Goal: Submit feedback/report problem

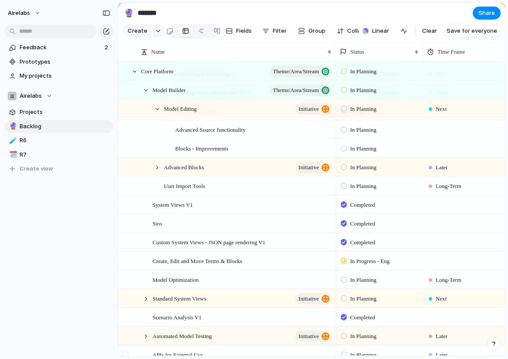
scroll to position [774, 0]
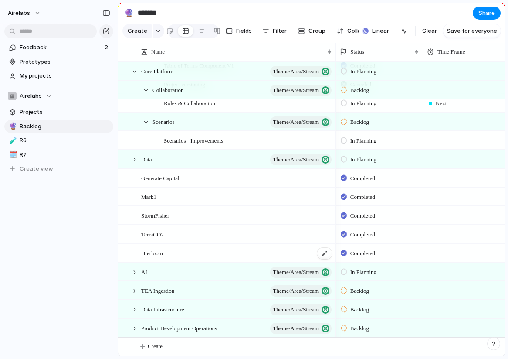
click at [154, 253] on span "Hierloom" at bounding box center [152, 252] width 22 height 10
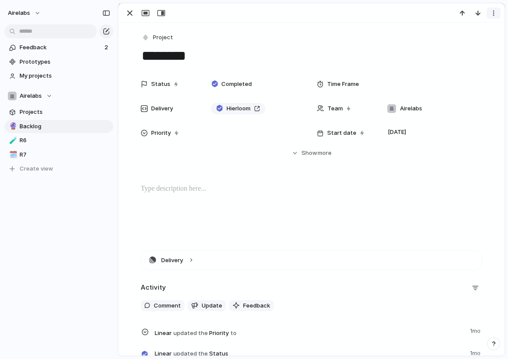
click at [496, 13] on div "button" at bounding box center [493, 13] width 7 height 7
click at [459, 46] on span "Delete" at bounding box center [456, 45] width 18 height 9
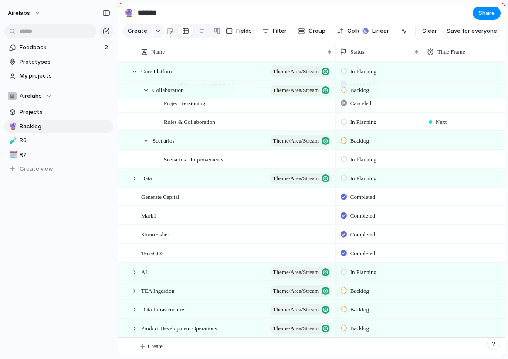
scroll to position [755, 0]
click at [328, 251] on div at bounding box center [324, 252] width 15 height 11
click at [152, 253] on span "TerraCO2" at bounding box center [152, 252] width 23 height 10
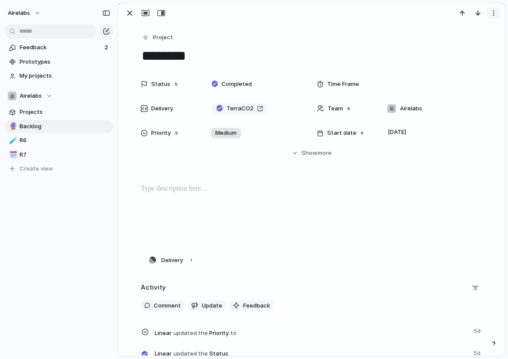
click at [496, 10] on div "button" at bounding box center [493, 13] width 7 height 7
click at [459, 47] on span "Delete" at bounding box center [456, 45] width 18 height 9
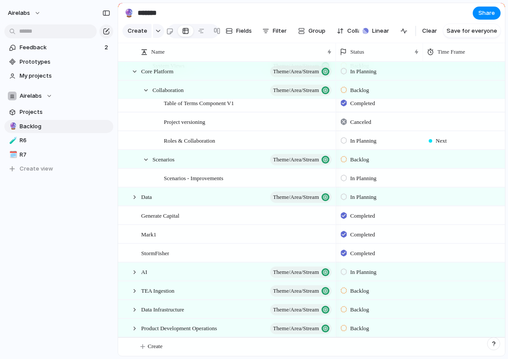
scroll to position [736, 0]
click at [162, 257] on span "StormFisher" at bounding box center [155, 252] width 28 height 10
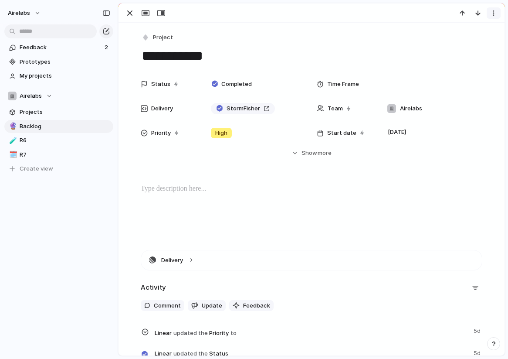
click at [496, 16] on div "button" at bounding box center [493, 13] width 7 height 7
click at [467, 45] on li "Delete" at bounding box center [466, 45] width 65 height 14
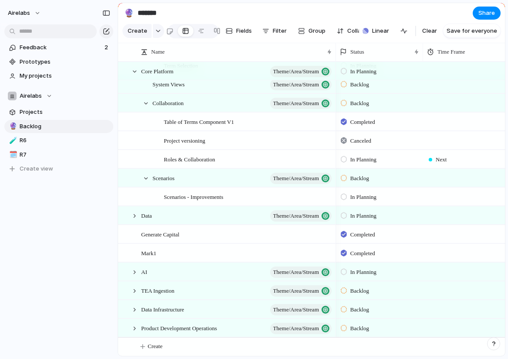
scroll to position [718, 0]
click at [325, 250] on div at bounding box center [324, 252] width 15 height 11
click at [177, 236] on span "Generate Capital" at bounding box center [160, 234] width 38 height 10
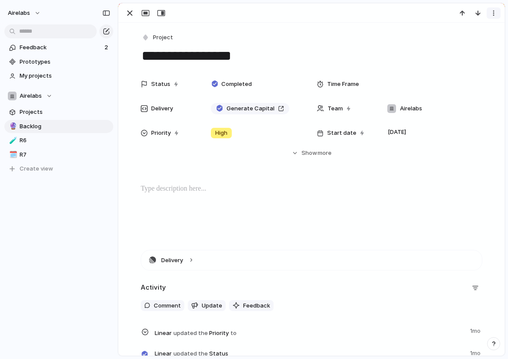
click at [494, 11] on div "button" at bounding box center [493, 13] width 7 height 7
click at [470, 40] on li "Delete" at bounding box center [466, 45] width 65 height 14
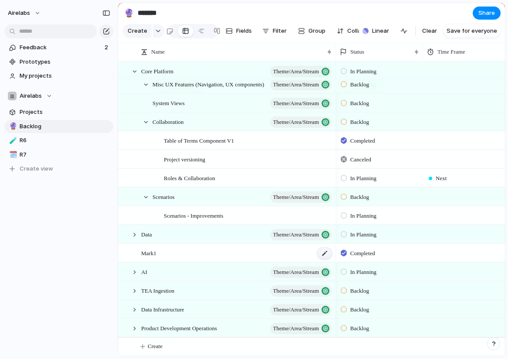
click at [325, 252] on div at bounding box center [324, 252] width 15 height 11
click at [381, 29] on span "Linear" at bounding box center [380, 31] width 17 height 9
click at [382, 1] on div "Projects 36 Initiatives 29 Add all Versioning and Change History Add Summary of…" at bounding box center [254, 179] width 508 height 359
click at [322, 251] on div at bounding box center [324, 252] width 15 height 11
click at [131, 255] on div at bounding box center [127, 256] width 16 height 24
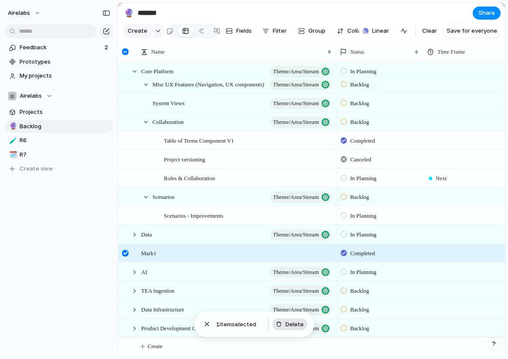
click at [298, 326] on span "Delete" at bounding box center [294, 324] width 18 height 9
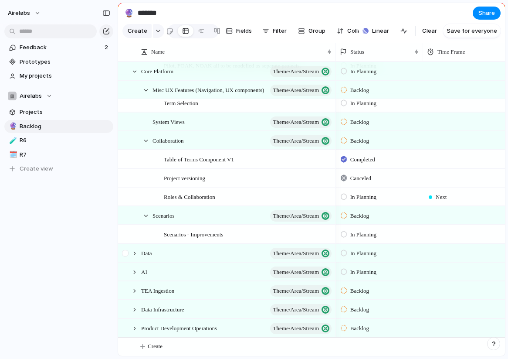
click at [132, 257] on div at bounding box center [127, 256] width 16 height 24
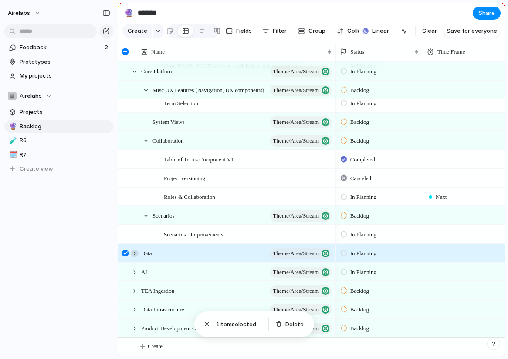
click at [135, 253] on div at bounding box center [135, 253] width 8 height 8
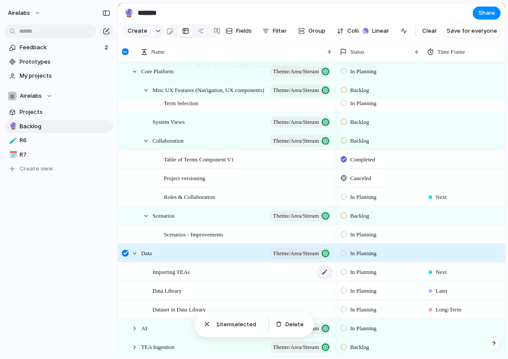
click at [327, 271] on div at bounding box center [324, 271] width 15 height 11
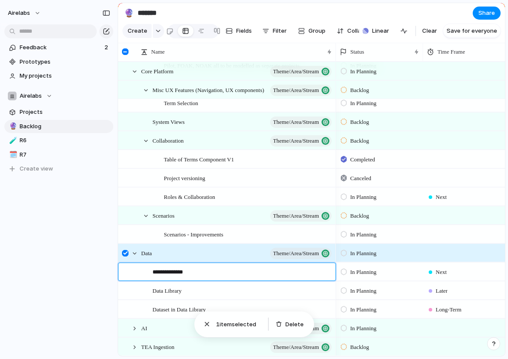
click at [129, 278] on div at bounding box center [130, 271] width 23 height 17
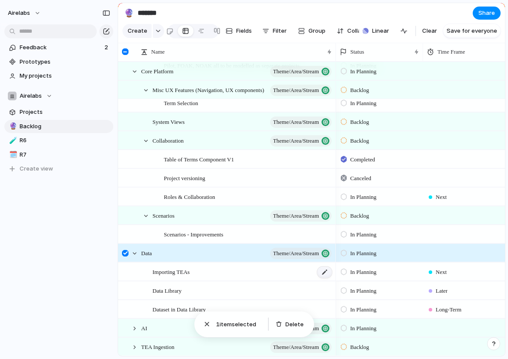
click at [329, 275] on div at bounding box center [324, 271] width 15 height 11
click at [69, 313] on div "Keep using Index You're approaching the free limit of 300 items Upgrade plan" at bounding box center [59, 326] width 118 height 58
click at [179, 271] on span "Importing TEAs" at bounding box center [170, 271] width 37 height 10
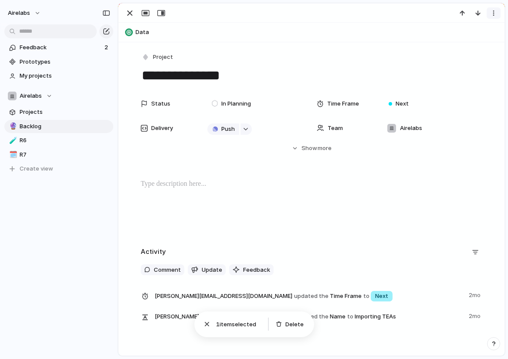
click at [493, 14] on div "button" at bounding box center [493, 13] width 7 height 7
click at [464, 48] on span "Delete" at bounding box center [456, 45] width 18 height 9
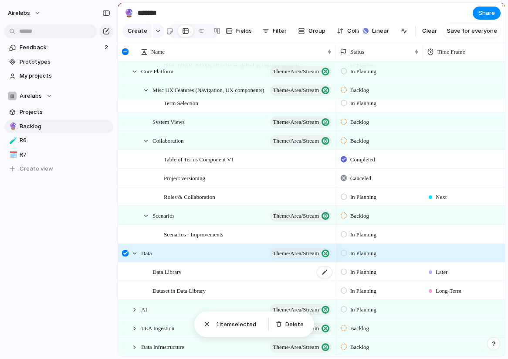
click at [296, 273] on div "Data Library" at bounding box center [242, 272] width 180 height 18
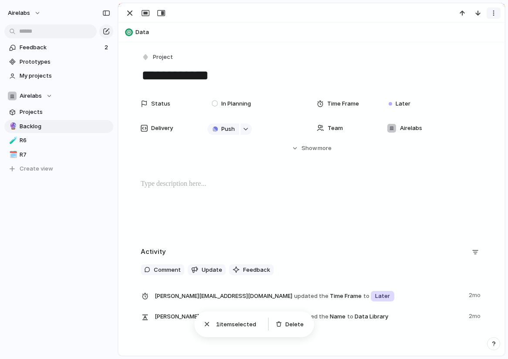
click at [495, 12] on div "button" at bounding box center [493, 13] width 7 height 7
click at [455, 48] on span "Delete" at bounding box center [456, 45] width 18 height 9
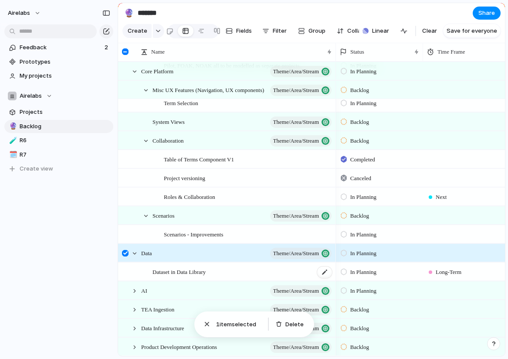
click at [185, 271] on span "Dataset in Data Library" at bounding box center [178, 271] width 53 height 10
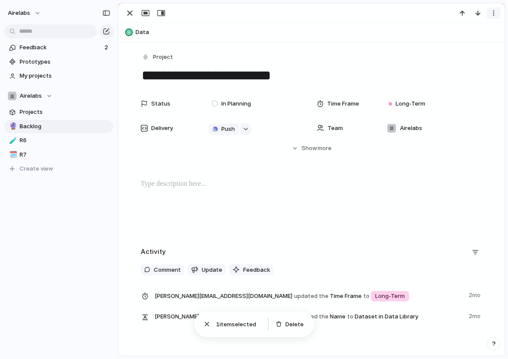
click at [495, 14] on div "button" at bounding box center [493, 13] width 7 height 7
click at [464, 44] on li "Delete" at bounding box center [466, 45] width 65 height 14
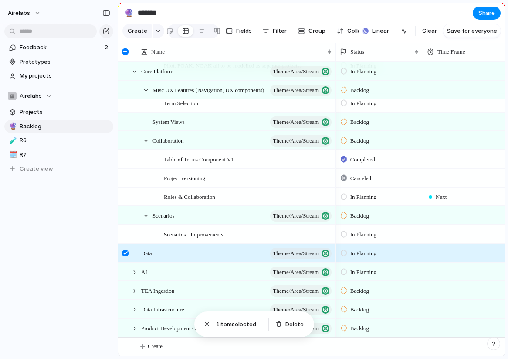
click at [125, 255] on div at bounding box center [125, 253] width 7 height 7
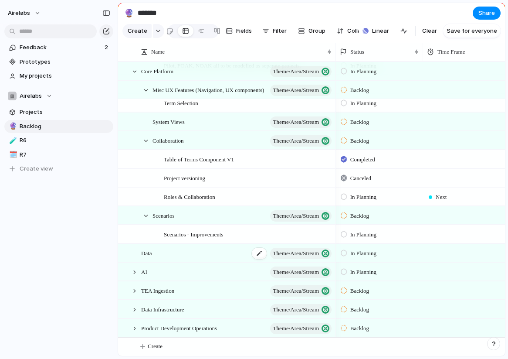
click at [152, 251] on span "Data" at bounding box center [146, 252] width 11 height 10
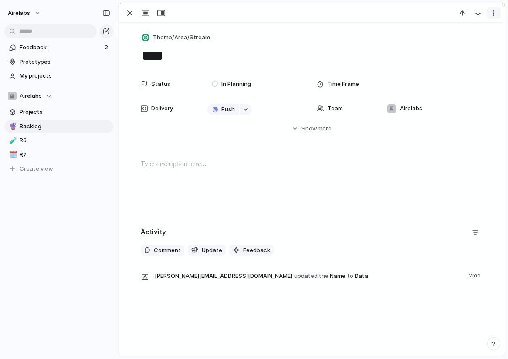
click at [493, 13] on div "button" at bounding box center [493, 13] width 7 height 7
click at [463, 47] on span "Delete" at bounding box center [456, 45] width 18 height 9
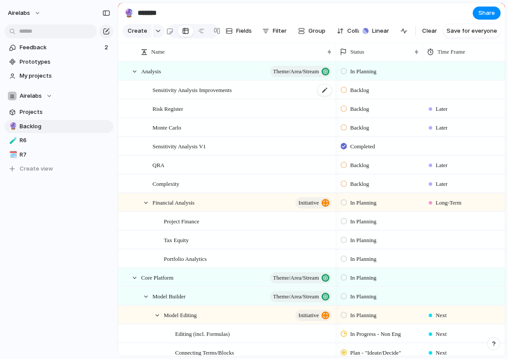
click at [181, 91] on span "Sensitivity Analysis Improvements" at bounding box center [191, 90] width 79 height 10
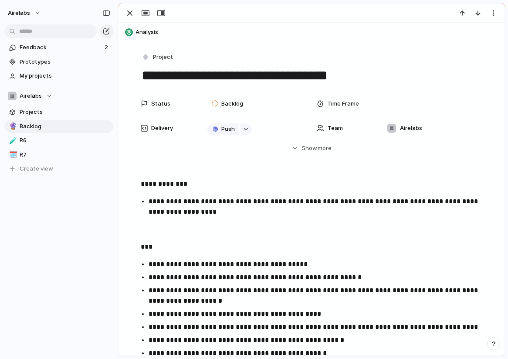
click at [143, 186] on p "**********" at bounding box center [312, 184] width 342 height 10
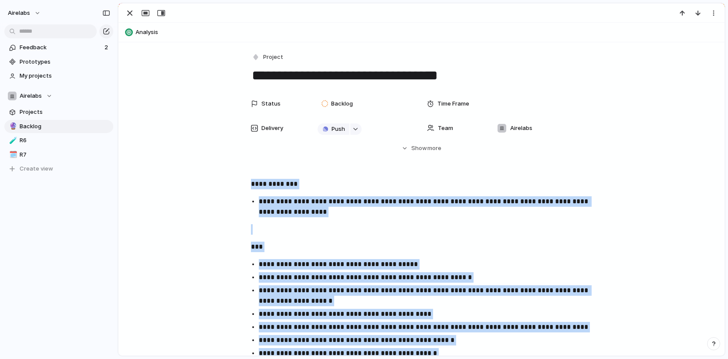
scroll to position [238, 0]
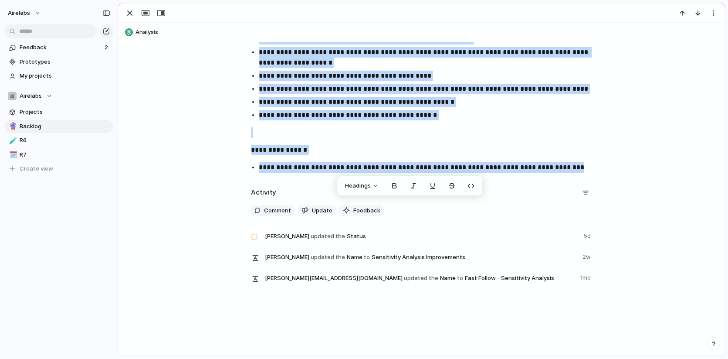
drag, startPoint x: 251, startPoint y: 184, endPoint x: 558, endPoint y: 166, distance: 308.1
click at [508, 166] on div "**********" at bounding box center [421, 58] width 585 height 234
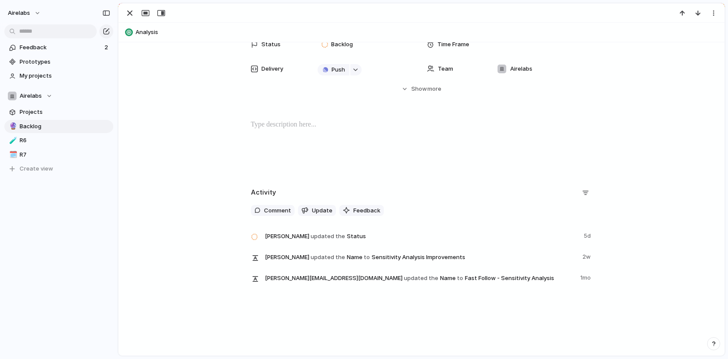
scroll to position [0, 0]
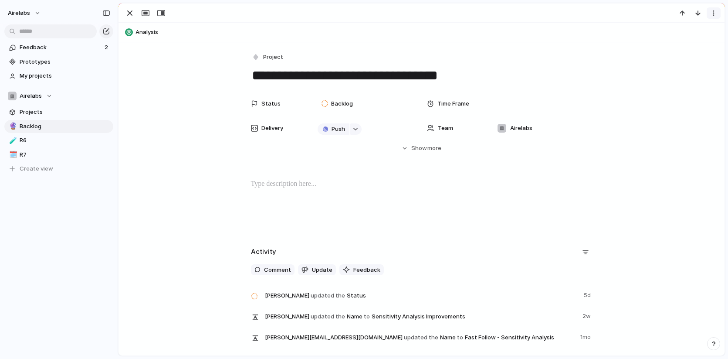
click at [508, 16] on div "button" at bounding box center [713, 13] width 7 height 7
click at [508, 49] on span "Delete" at bounding box center [676, 45] width 18 height 9
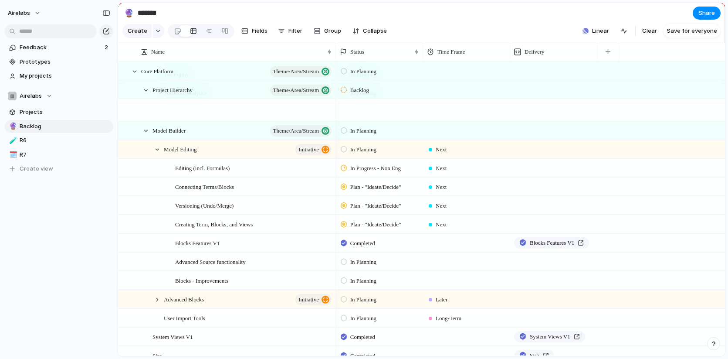
scroll to position [643, 0]
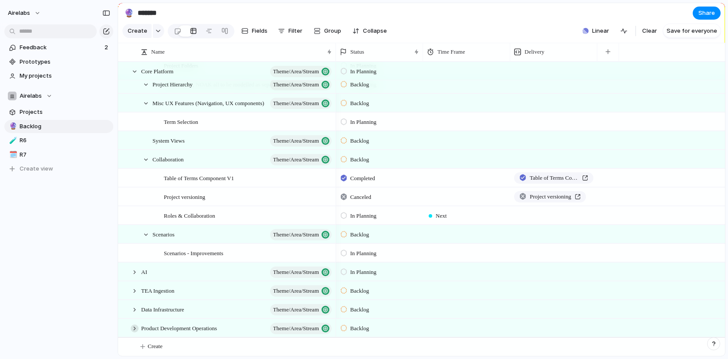
click at [136, 327] on div at bounding box center [135, 328] width 8 height 8
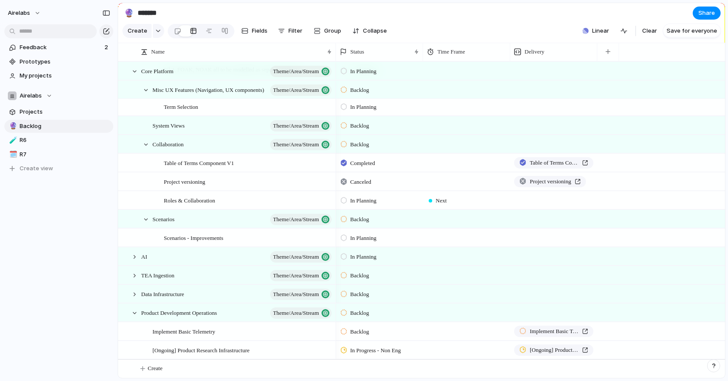
scroll to position [657, 0]
click at [431, 347] on div at bounding box center [467, 349] width 86 height 14
drag, startPoint x: 186, startPoint y: 341, endPoint x: 186, endPoint y: 346, distance: 4.8
click at [186, 341] on div "Next Later Long-Term" at bounding box center [364, 190] width 728 height 381
click at [184, 351] on span "[Ongoing] Product Research Infrastructure" at bounding box center [200, 350] width 97 height 10
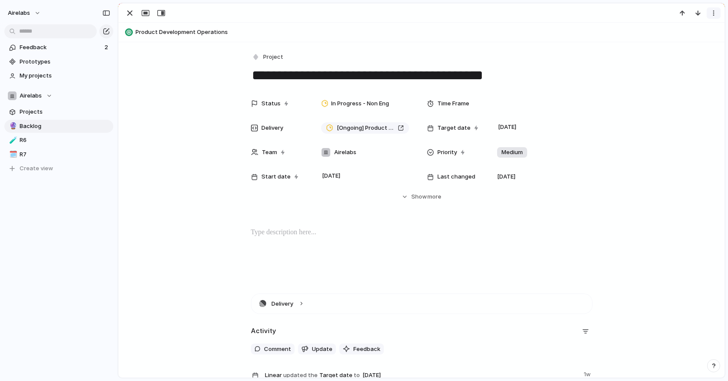
click at [508, 13] on div "button" at bounding box center [713, 13] width 7 height 7
click at [508, 42] on span "Delete" at bounding box center [676, 45] width 18 height 9
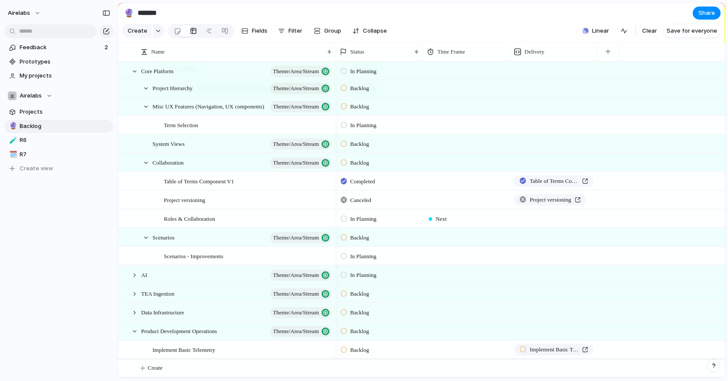
scroll to position [639, 0]
click at [186, 350] on span "Implement Basic Telemetry" at bounding box center [183, 350] width 63 height 10
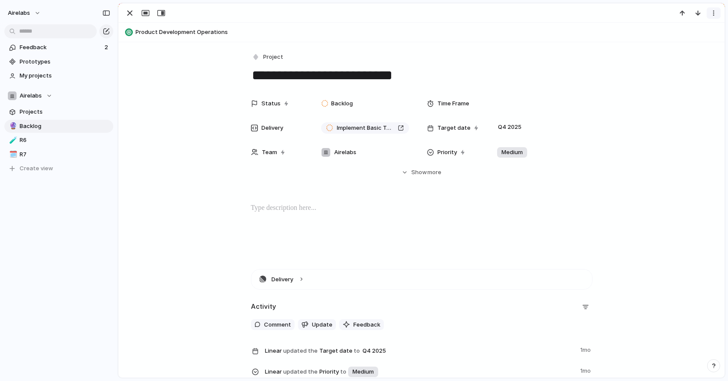
click at [508, 10] on button "button" at bounding box center [714, 12] width 14 height 11
click at [508, 47] on span "Delete" at bounding box center [676, 45] width 18 height 9
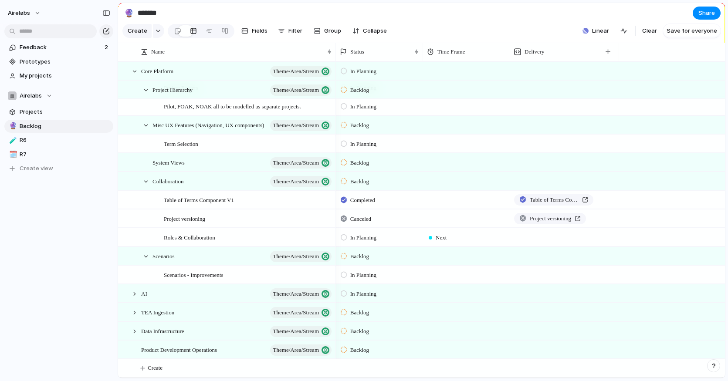
scroll to position [620, 0]
click at [181, 354] on span "Product Development Operations" at bounding box center [179, 350] width 76 height 10
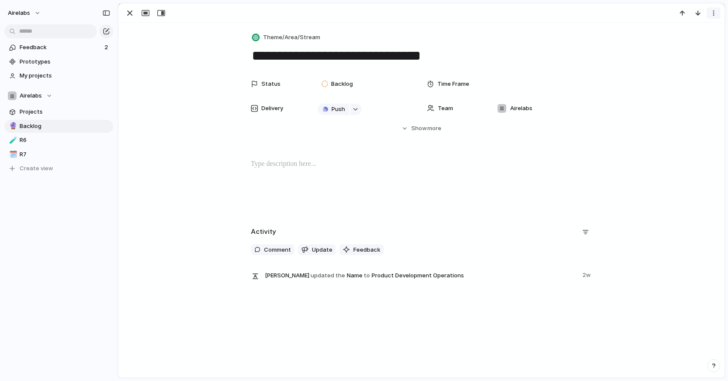
click at [508, 16] on div "button" at bounding box center [713, 13] width 7 height 7
click at [508, 43] on span "Delete" at bounding box center [676, 45] width 18 height 9
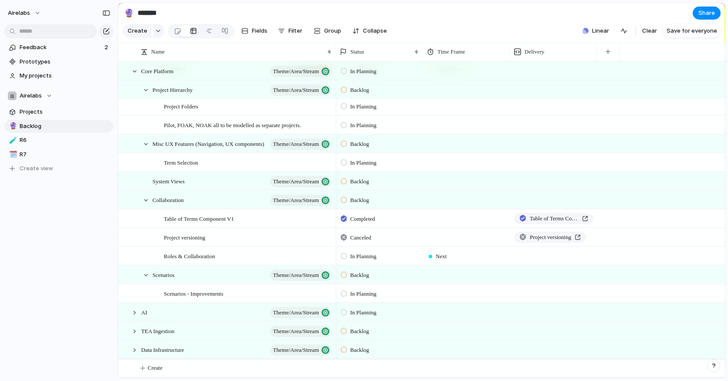
scroll to position [601, 0]
click at [153, 352] on span "Data Infrastructure" at bounding box center [162, 350] width 43 height 10
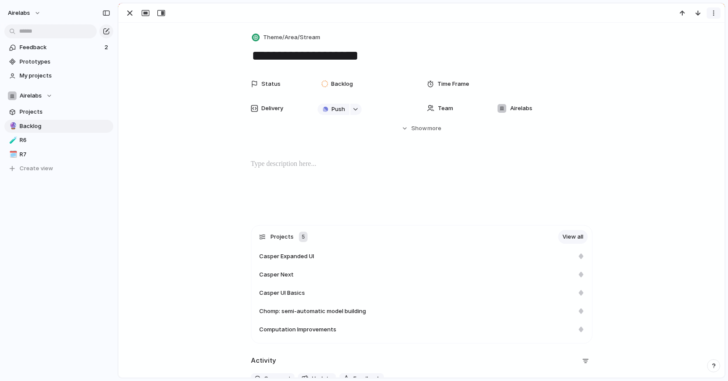
click at [508, 12] on div "button" at bounding box center [713, 13] width 7 height 7
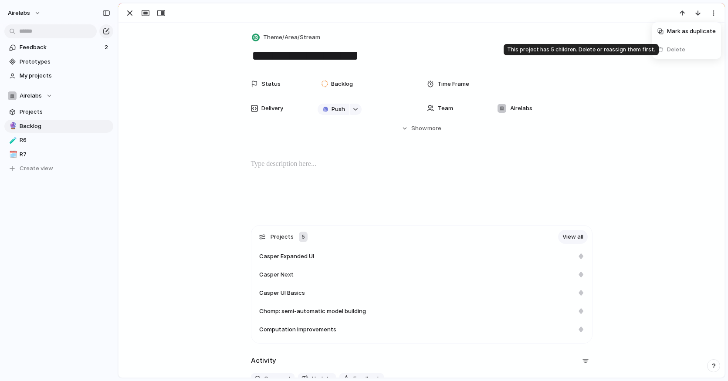
click at [508, 48] on span "Delete" at bounding box center [676, 49] width 18 height 9
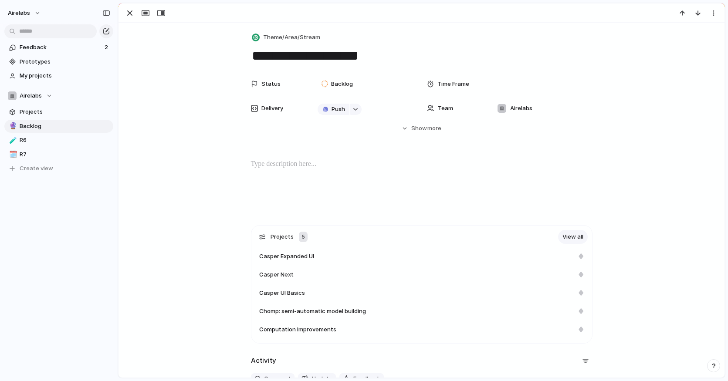
click at [508, 51] on div "Mark as duplicate Delete" at bounding box center [364, 190] width 728 height 381
click at [321, 257] on div "Casper Expanded UI" at bounding box center [416, 256] width 315 height 9
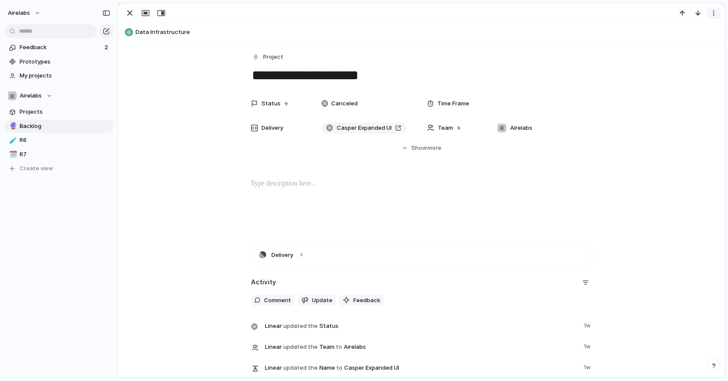
click at [508, 10] on button "button" at bounding box center [714, 12] width 14 height 11
click at [508, 44] on li "Delete" at bounding box center [686, 45] width 65 height 14
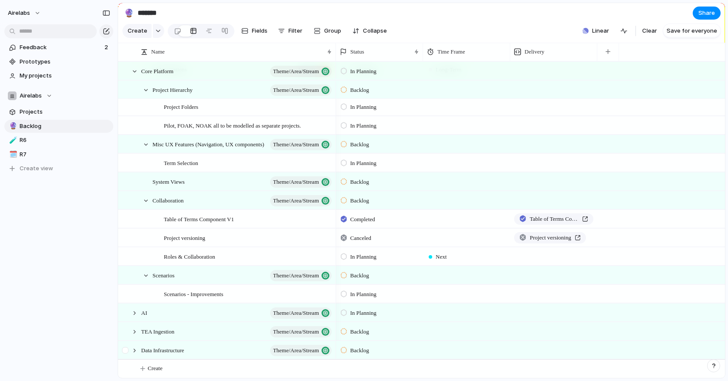
click at [130, 349] on div at bounding box center [127, 354] width 16 height 24
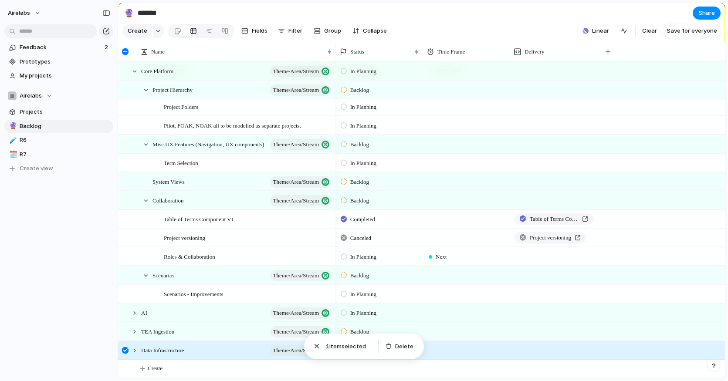
click at [129, 351] on div at bounding box center [127, 354] width 16 height 24
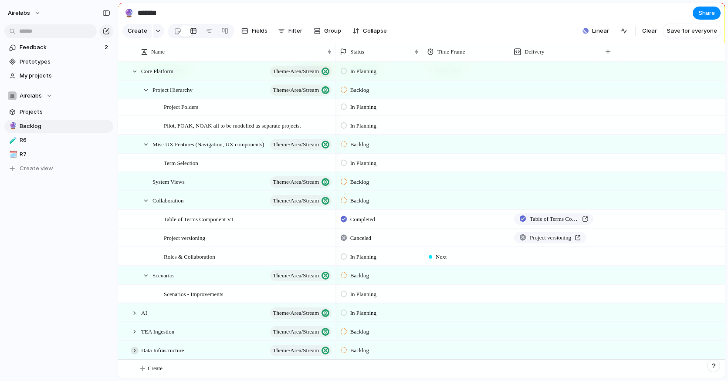
click at [133, 351] on div at bounding box center [135, 351] width 8 height 8
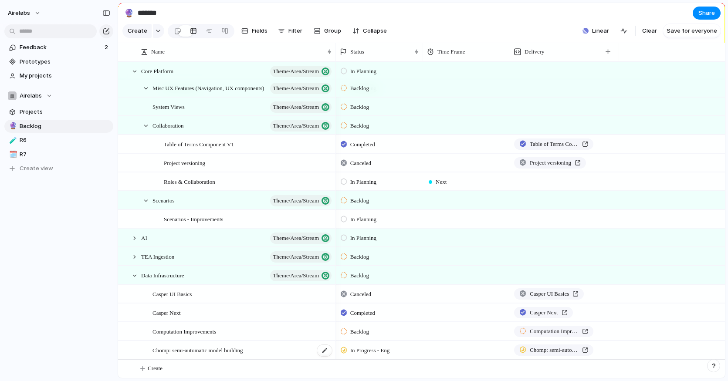
click at [185, 349] on span "Chomp: semi-automatic model building" at bounding box center [197, 350] width 91 height 10
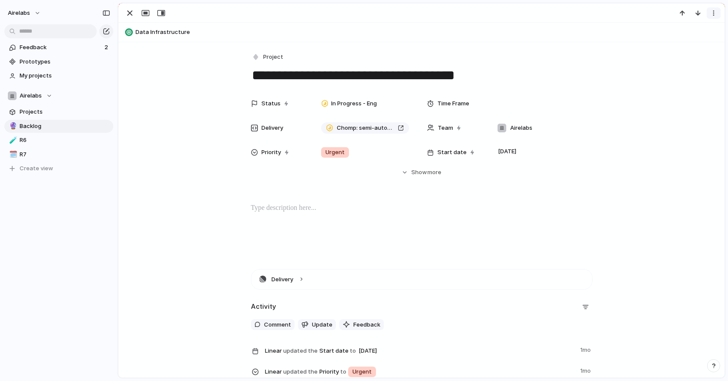
click at [508, 14] on div "button" at bounding box center [713, 13] width 7 height 7
click at [508, 47] on li "Delete" at bounding box center [686, 45] width 65 height 14
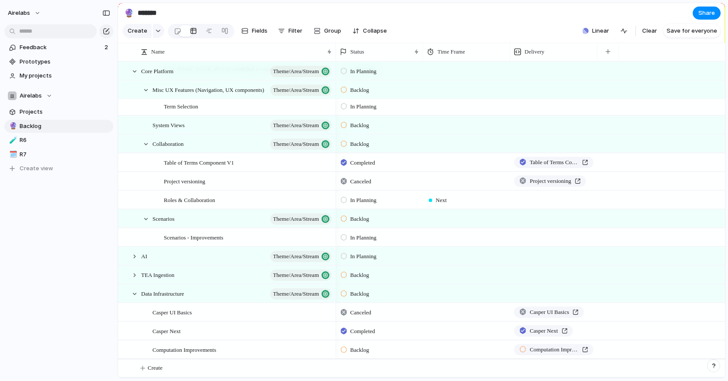
scroll to position [657, 0]
click at [197, 350] on span "Computation Improvements" at bounding box center [184, 350] width 64 height 10
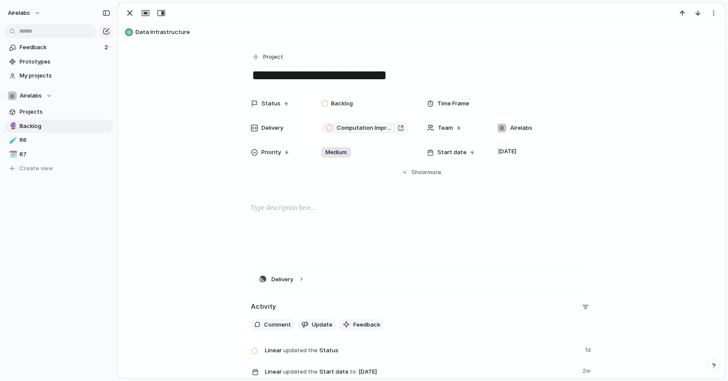
scroll to position [639, 0]
click at [508, 17] on button "button" at bounding box center [714, 12] width 14 height 11
click at [508, 49] on li "Delete" at bounding box center [686, 45] width 65 height 14
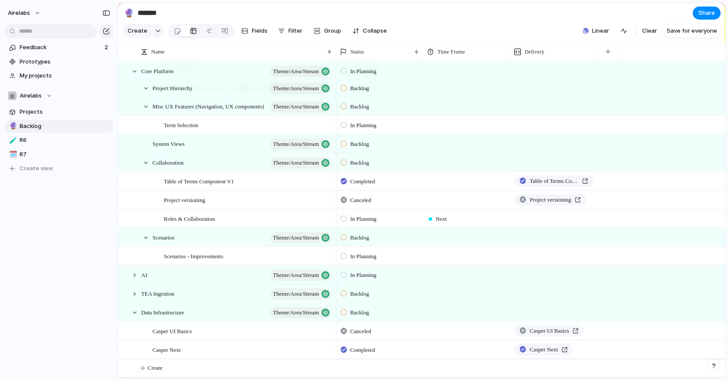
scroll to position [601, 0]
click at [168, 351] on span "Casper Next" at bounding box center [166, 350] width 28 height 10
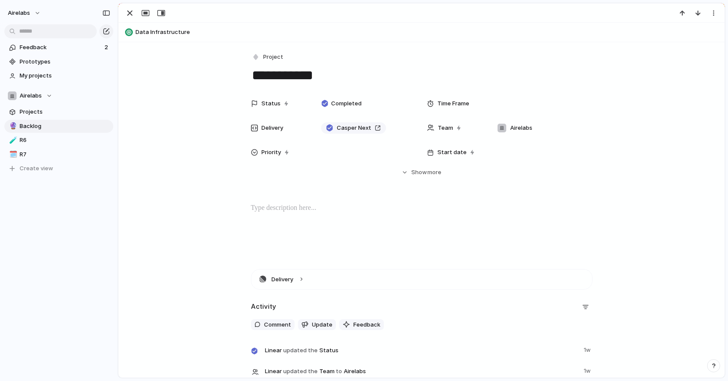
scroll to position [564, 0]
click at [508, 10] on div "button" at bounding box center [713, 13] width 7 height 7
click at [508, 46] on span "Delete" at bounding box center [676, 45] width 18 height 9
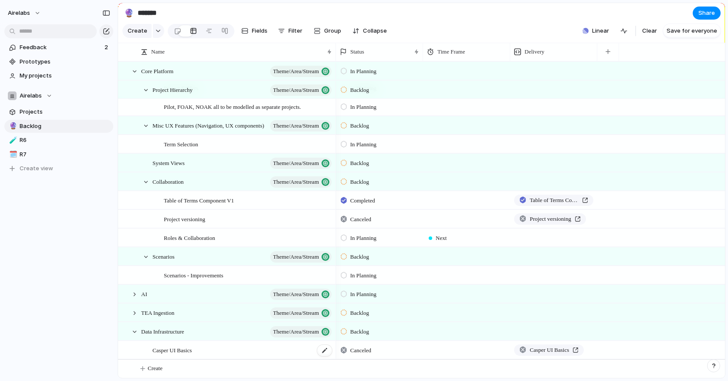
click at [181, 355] on div "Casper UI Basics" at bounding box center [242, 351] width 180 height 18
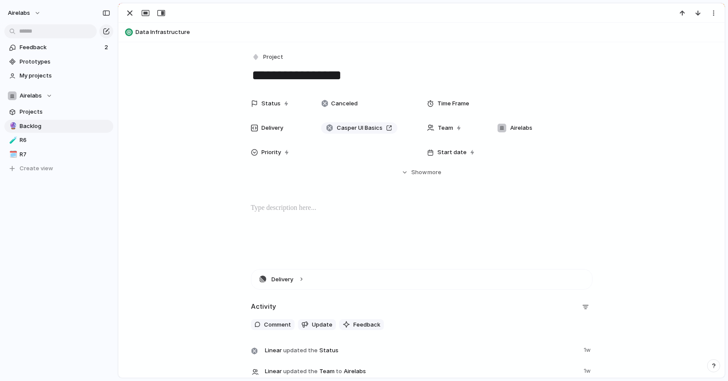
scroll to position [526, 0]
click at [508, 15] on div "button" at bounding box center [713, 13] width 7 height 7
click at [508, 41] on span "Delete" at bounding box center [676, 45] width 18 height 9
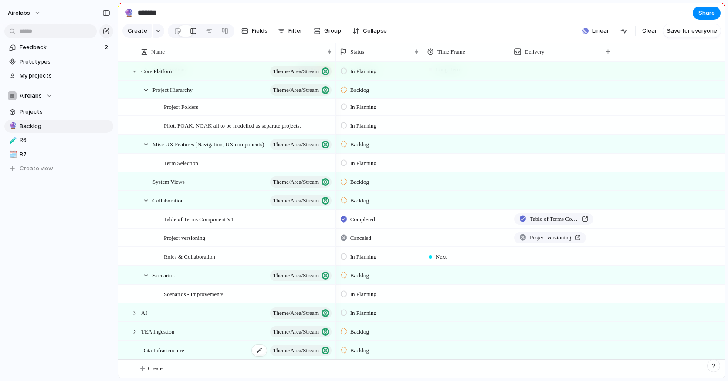
click at [184, 354] on span "Data Infrastructure" at bounding box center [162, 350] width 43 height 10
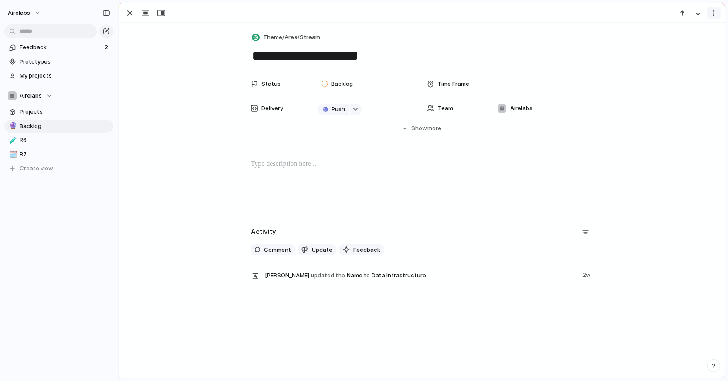
click at [508, 10] on div "button" at bounding box center [713, 13] width 7 height 7
click at [508, 48] on span "Delete" at bounding box center [676, 45] width 18 height 9
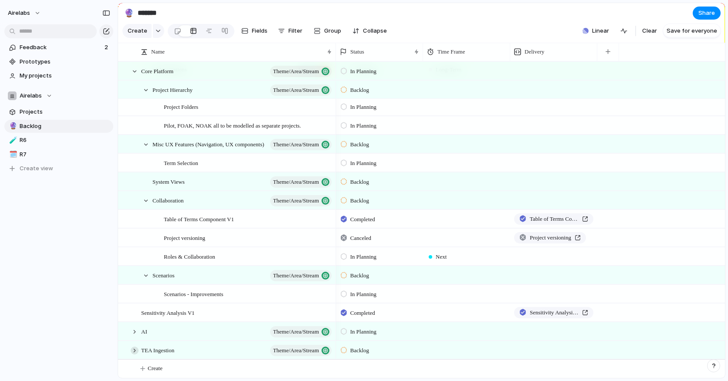
click at [134, 349] on div at bounding box center [135, 351] width 8 height 8
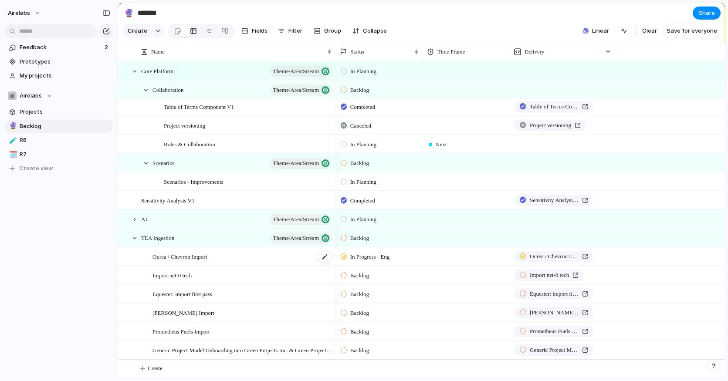
click at [263, 258] on div "Ourea / Chevron Import" at bounding box center [242, 257] width 180 height 18
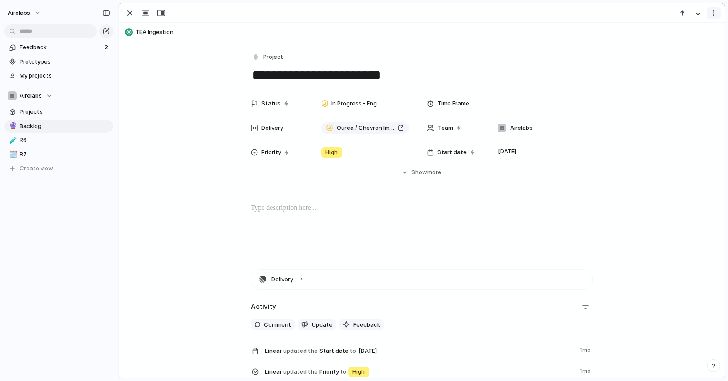
click at [508, 10] on div "button" at bounding box center [713, 13] width 7 height 7
click at [508, 45] on span "Delete" at bounding box center [676, 45] width 18 height 9
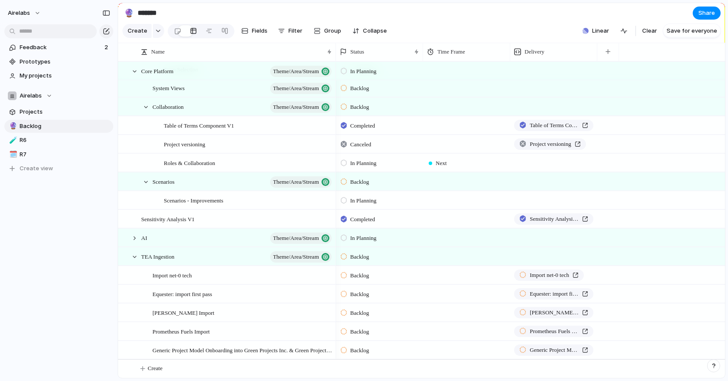
scroll to position [508, 0]
click at [192, 276] on span "Import net-0 tech" at bounding box center [171, 275] width 39 height 10
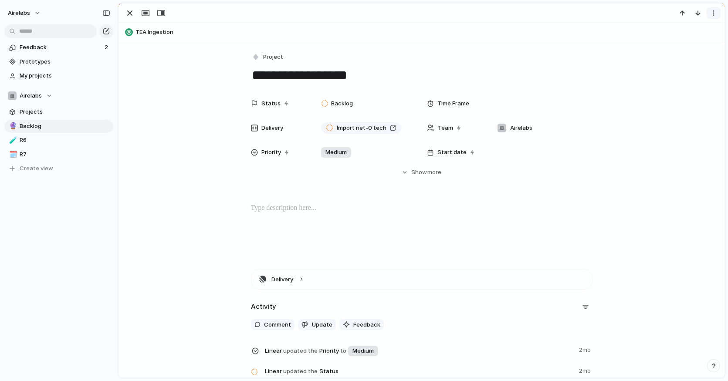
click at [508, 11] on div "button" at bounding box center [713, 13] width 7 height 7
click at [508, 44] on li "Delete" at bounding box center [686, 45] width 65 height 14
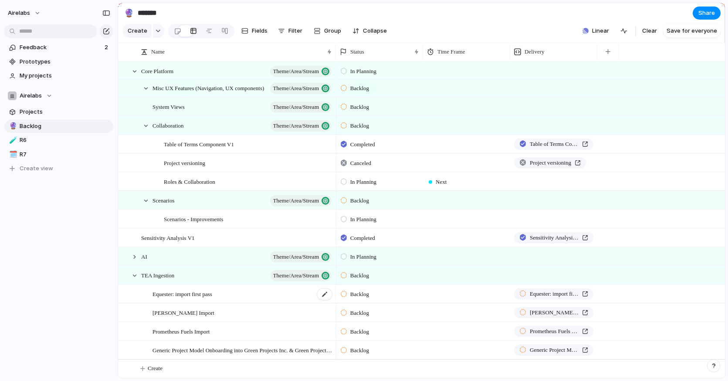
click at [207, 297] on span "Equester: import first pass" at bounding box center [182, 294] width 60 height 10
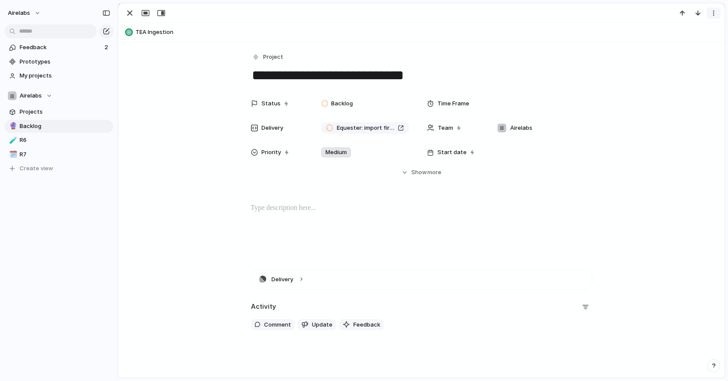
click at [508, 13] on div "button" at bounding box center [713, 13] width 7 height 7
click at [508, 45] on span "Delete" at bounding box center [676, 45] width 18 height 9
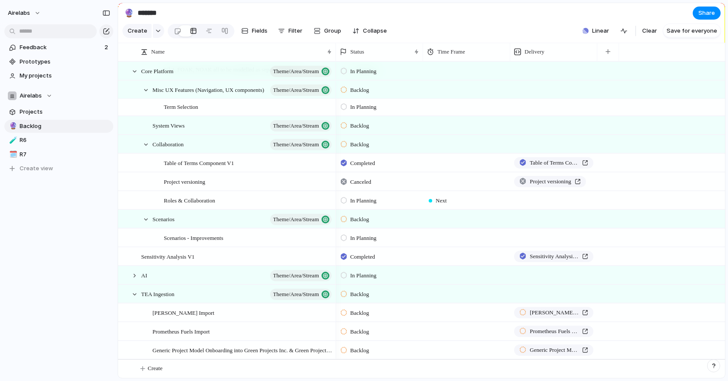
scroll to position [470, 0]
click at [171, 315] on span "[PERSON_NAME] Import" at bounding box center [183, 313] width 62 height 10
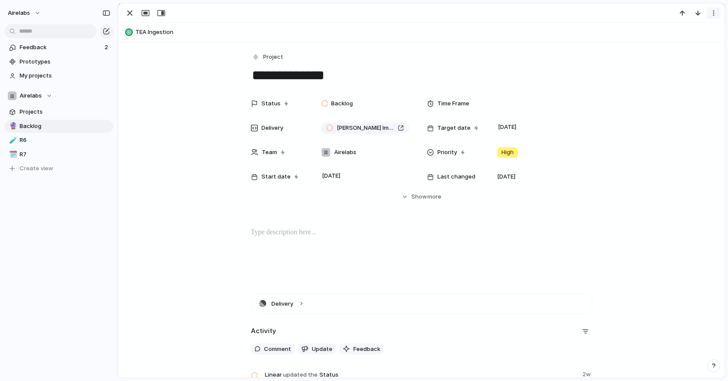
click at [508, 16] on div "button" at bounding box center [713, 13] width 7 height 7
click at [508, 42] on span "Delete" at bounding box center [676, 45] width 18 height 9
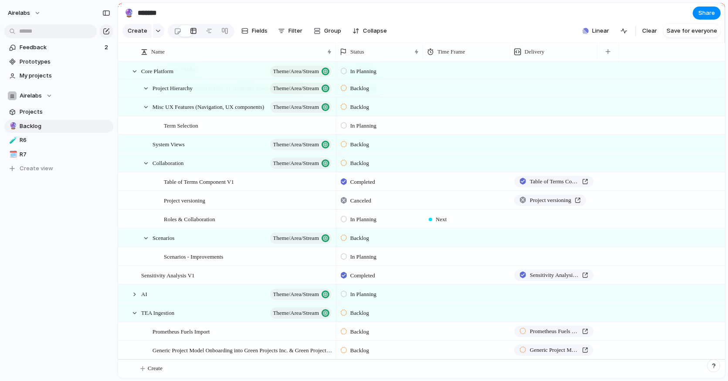
scroll to position [451, 0]
click at [173, 328] on span "Prometheus Fuels Import" at bounding box center [180, 331] width 57 height 10
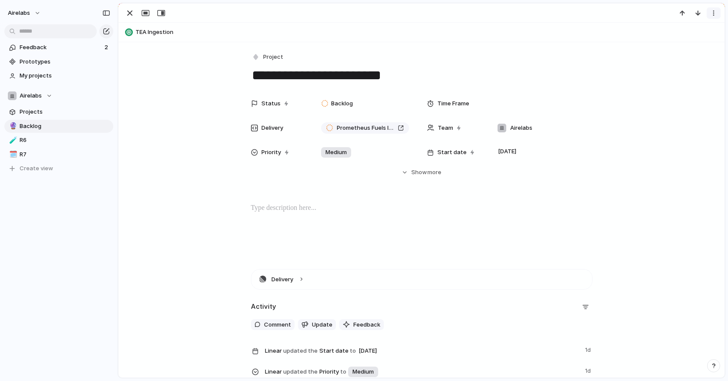
click at [508, 14] on div "button" at bounding box center [713, 13] width 7 height 7
click at [508, 45] on li "Delete" at bounding box center [686, 45] width 65 height 14
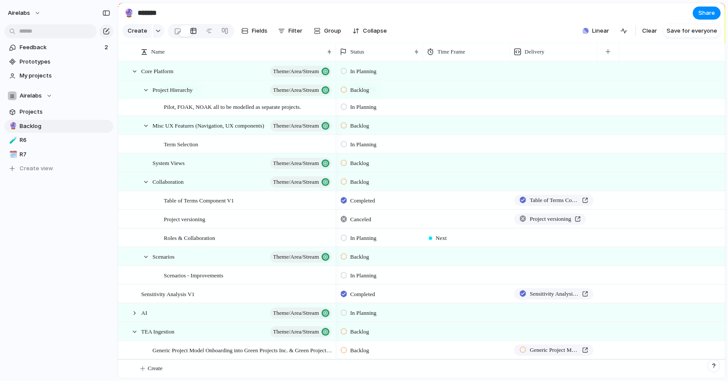
scroll to position [433, 0]
click at [214, 349] on span "Generic Project Model Onboarding into Green Projects Inc. & Green Projects (UXR)" at bounding box center [242, 350] width 180 height 10
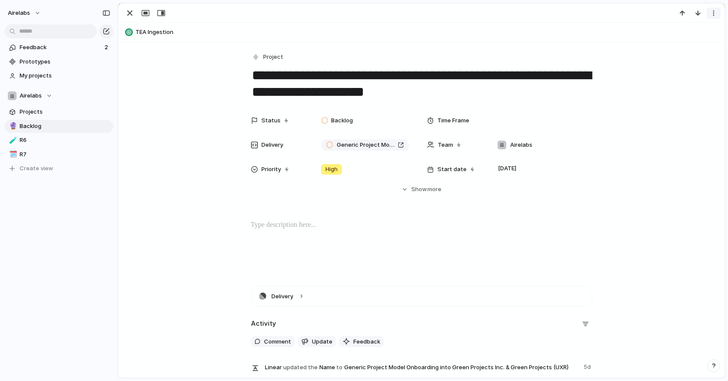
click at [508, 13] on div "button" at bounding box center [713, 13] width 7 height 7
click at [508, 46] on li "Delete" at bounding box center [686, 45] width 65 height 14
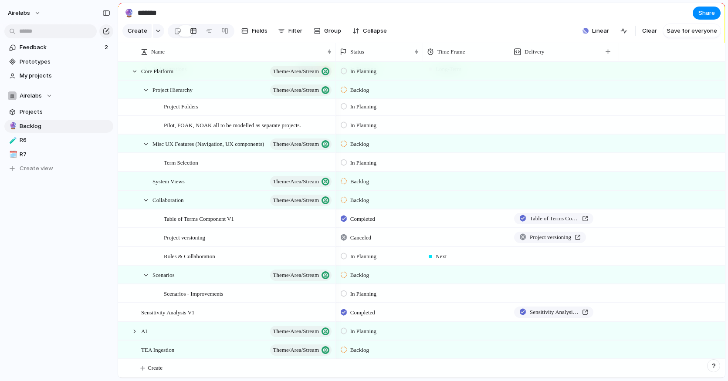
scroll to position [414, 0]
click at [169, 356] on div "TEA Ingestion Theme/Area/Stream" at bounding box center [237, 351] width 192 height 18
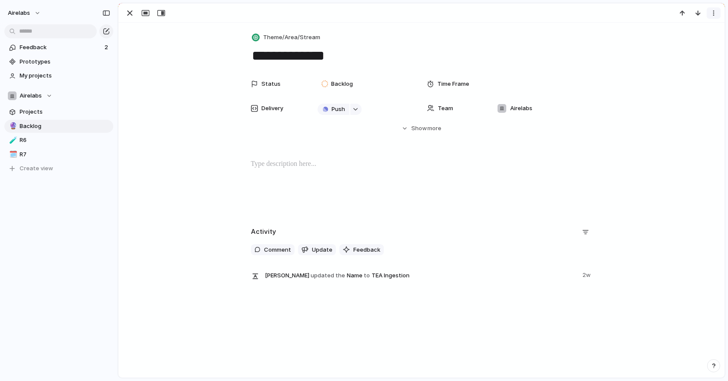
click at [508, 13] on div "button" at bounding box center [713, 13] width 7 height 7
click at [508, 47] on li "Delete" at bounding box center [686, 45] width 65 height 14
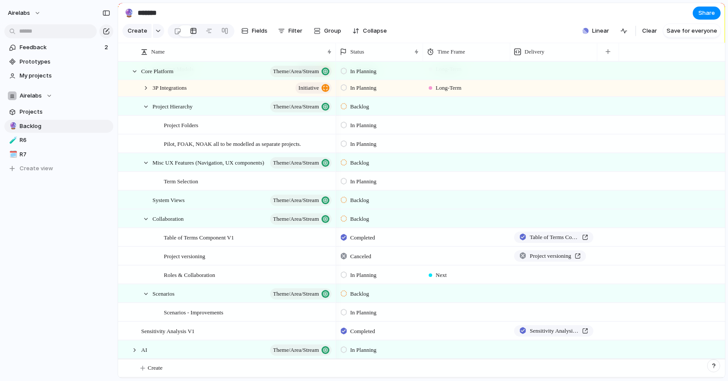
scroll to position [395, 0]
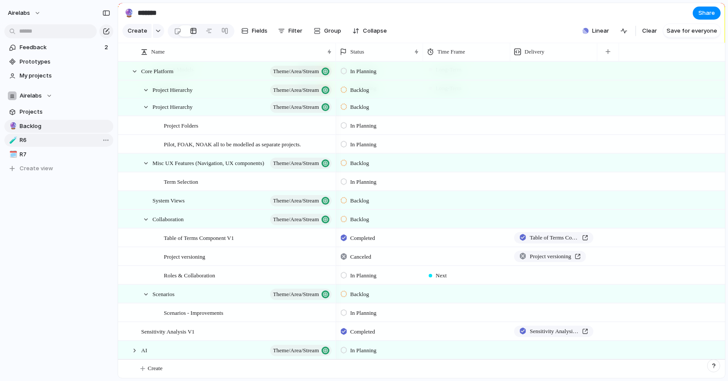
scroll to position [283, 0]
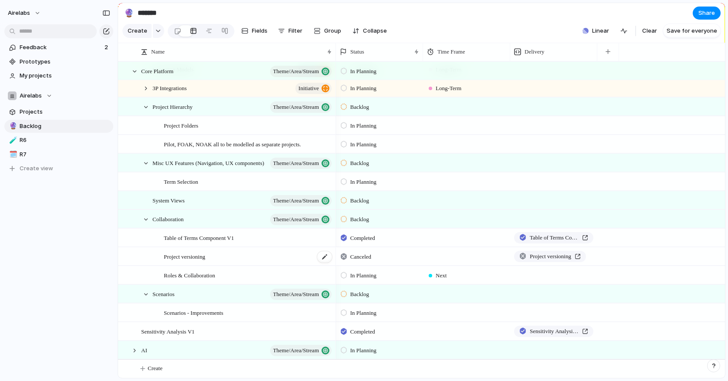
click at [200, 254] on span "Project versioning" at bounding box center [184, 256] width 41 height 10
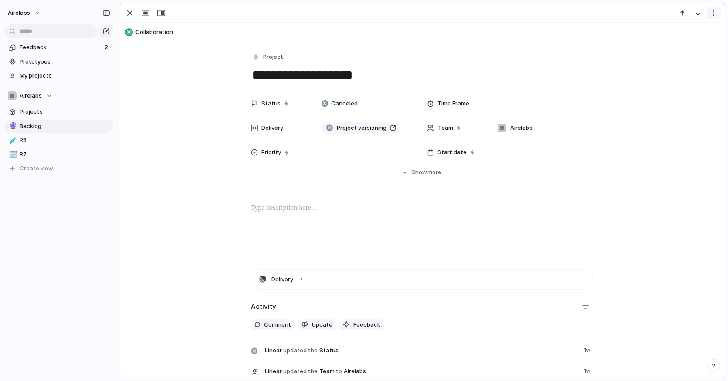
click at [508, 14] on div "button" at bounding box center [713, 13] width 7 height 7
click at [508, 46] on span "Delete" at bounding box center [676, 45] width 18 height 9
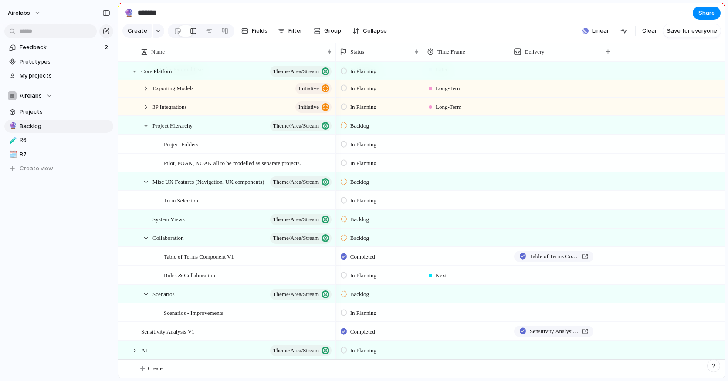
scroll to position [245, 0]
click at [184, 272] on span "Roles & Collaboration" at bounding box center [189, 275] width 51 height 10
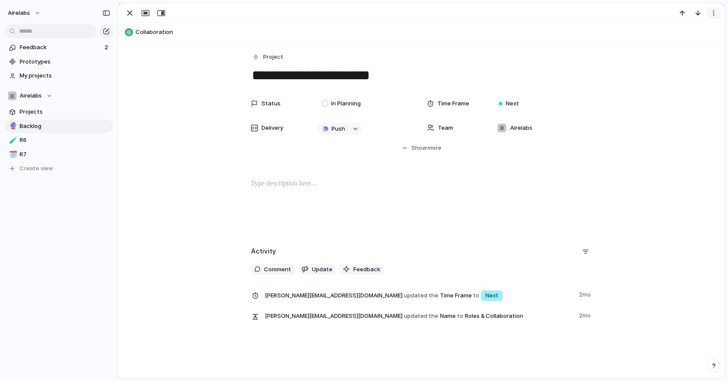
click at [508, 13] on button "button" at bounding box center [714, 12] width 14 height 11
click at [508, 48] on span "Delete" at bounding box center [676, 45] width 18 height 9
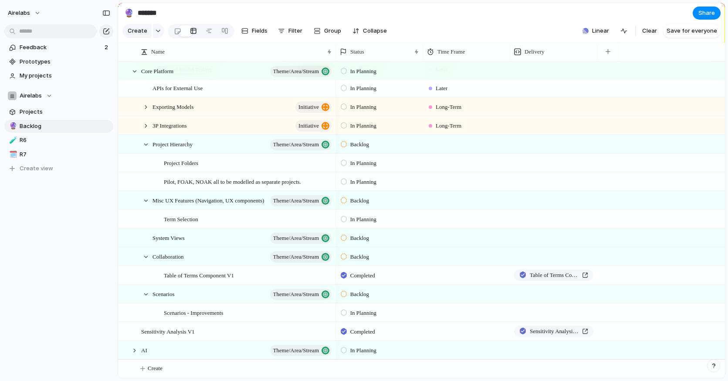
scroll to position [227, 0]
click at [177, 274] on span "Table of Terms Component V1" at bounding box center [199, 275] width 70 height 10
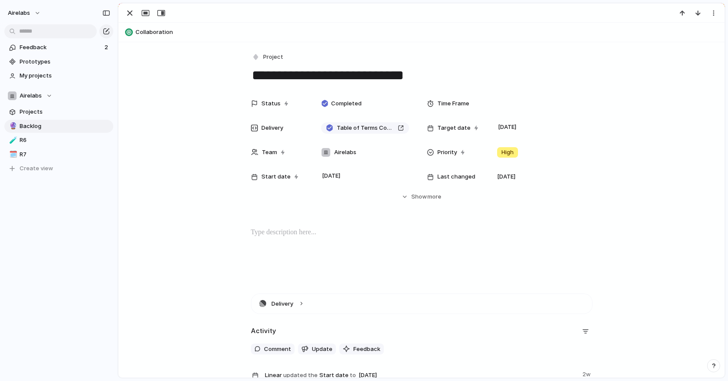
scroll to position [243, 0]
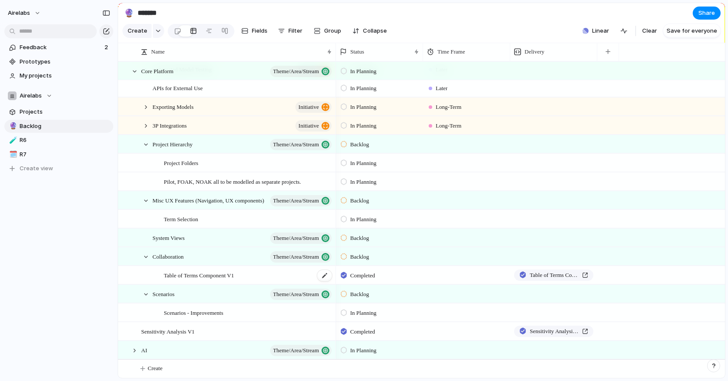
click at [201, 277] on span "Table of Terms Component V1" at bounding box center [199, 275] width 70 height 10
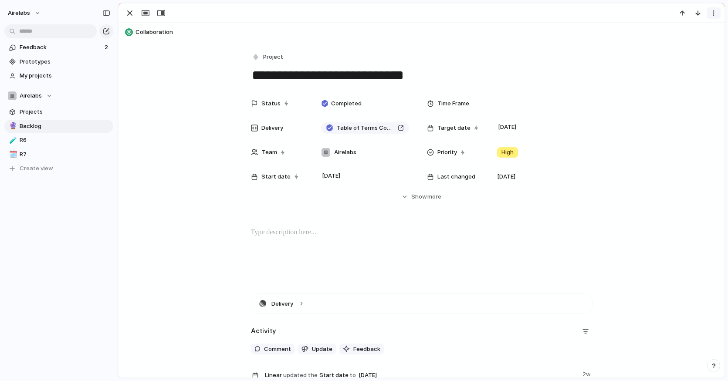
click at [508, 10] on div "button" at bounding box center [713, 13] width 7 height 7
click at [508, 42] on span "Delete" at bounding box center [676, 45] width 18 height 9
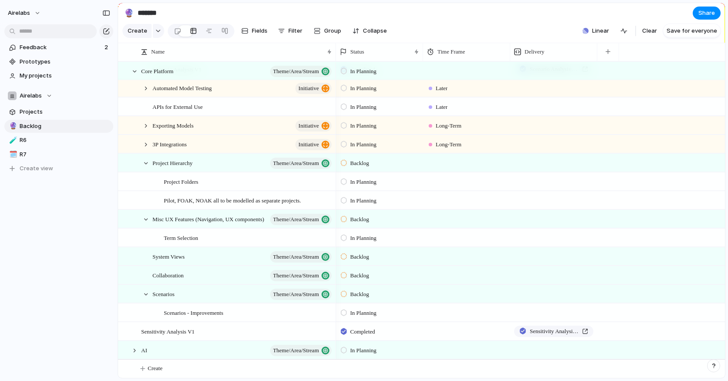
scroll to position [208, 0]
click at [166, 278] on span "Collaboration" at bounding box center [167, 275] width 31 height 10
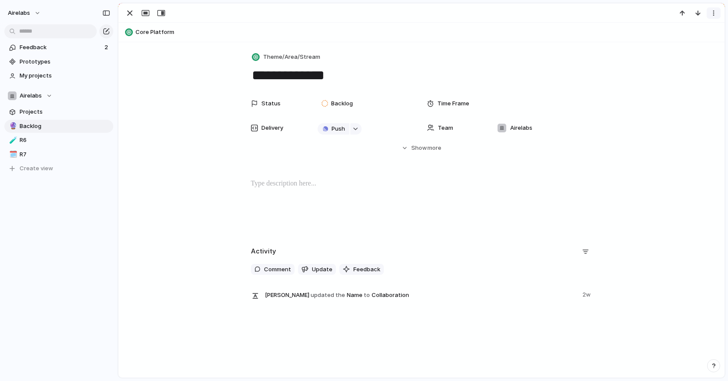
click at [508, 12] on div "button" at bounding box center [713, 13] width 7 height 7
click at [508, 46] on span "Delete" at bounding box center [676, 45] width 18 height 9
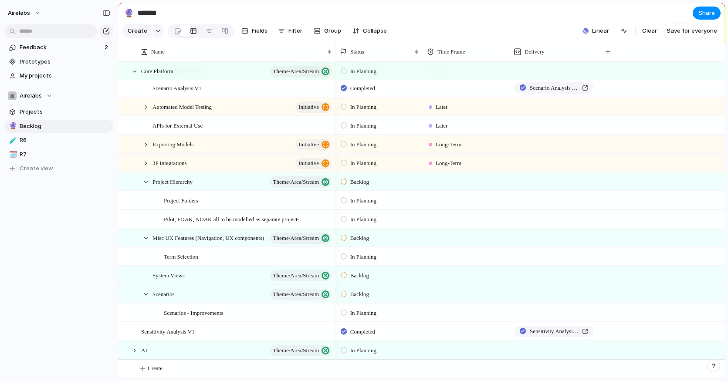
scroll to position [133, 0]
click at [139, 350] on div at bounding box center [131, 351] width 24 height 18
click at [136, 351] on div at bounding box center [135, 351] width 8 height 8
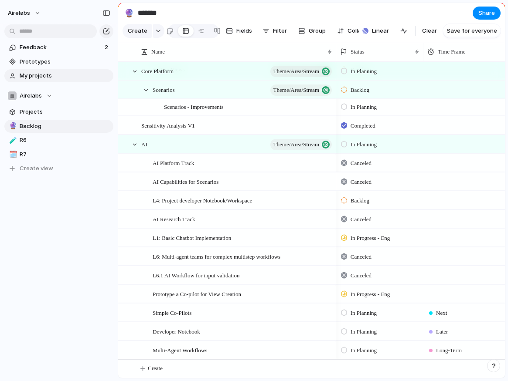
scroll to position [302, 0]
click at [176, 163] on span "AI Platform Track" at bounding box center [172, 163] width 41 height 10
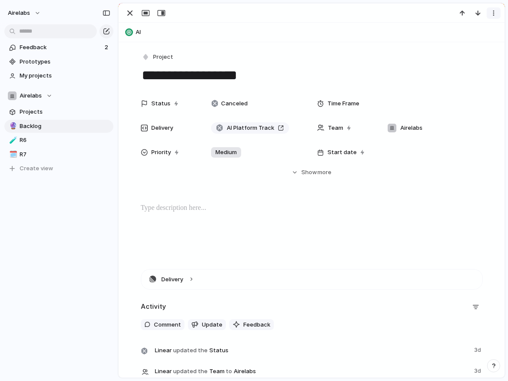
click at [493, 13] on div "button" at bounding box center [493, 13] width 7 height 7
click at [465, 45] on li "Delete" at bounding box center [466, 45] width 65 height 14
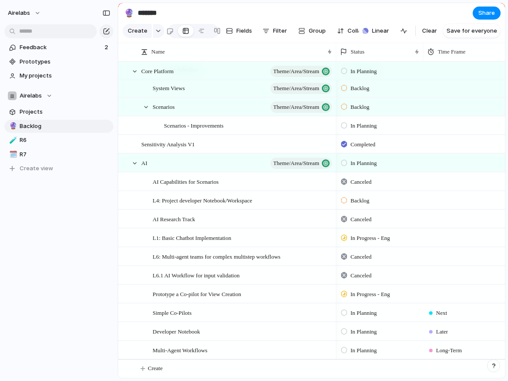
scroll to position [283, 0]
click at [181, 181] on span "AI Capabilities for Scenarios" at bounding box center [185, 181] width 66 height 10
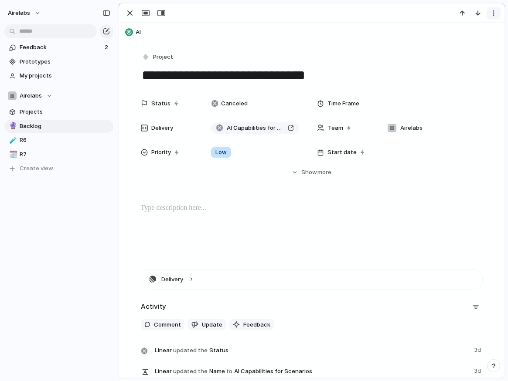
click at [493, 11] on div "button" at bounding box center [493, 13] width 7 height 7
click at [451, 46] on span "Delete" at bounding box center [456, 45] width 18 height 9
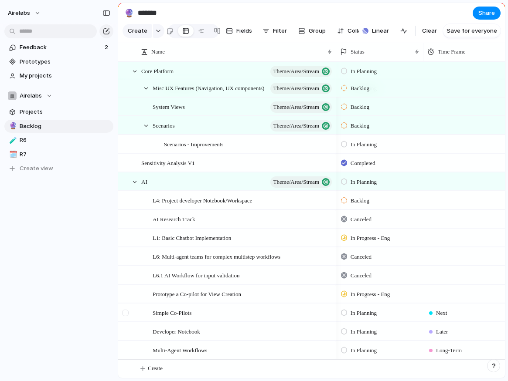
scroll to position [264, 0]
click at [188, 201] on span "L4: Project developer Notebook/Workspace" at bounding box center [201, 200] width 99 height 10
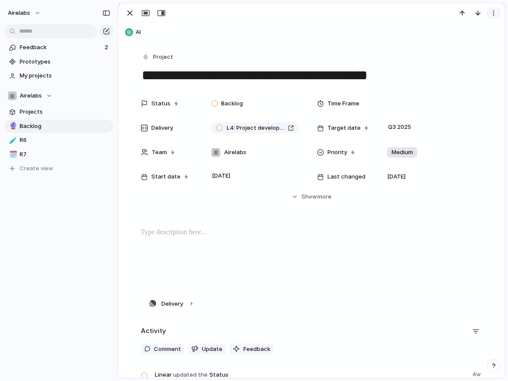
click at [494, 13] on div "button" at bounding box center [493, 13] width 7 height 7
click at [467, 44] on li "Delete" at bounding box center [466, 45] width 65 height 14
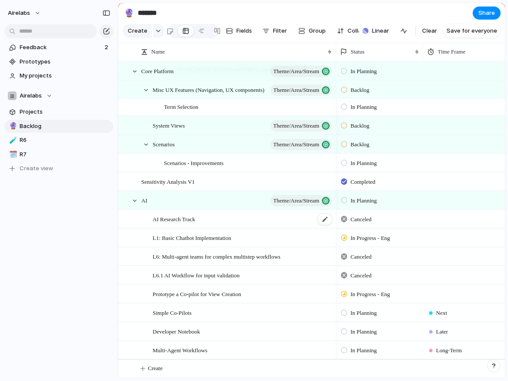
click at [177, 218] on span "AI Research Track" at bounding box center [173, 219] width 42 height 10
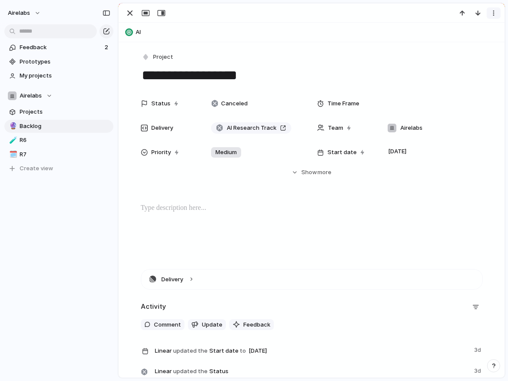
click at [492, 12] on div "button" at bounding box center [493, 13] width 7 height 7
click at [451, 45] on span "Delete" at bounding box center [456, 45] width 18 height 9
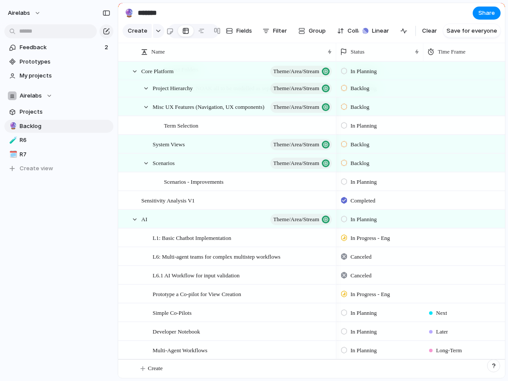
scroll to position [227, 0]
click at [183, 235] on span "L1: Basic Chatbot Implementation" at bounding box center [191, 238] width 78 height 10
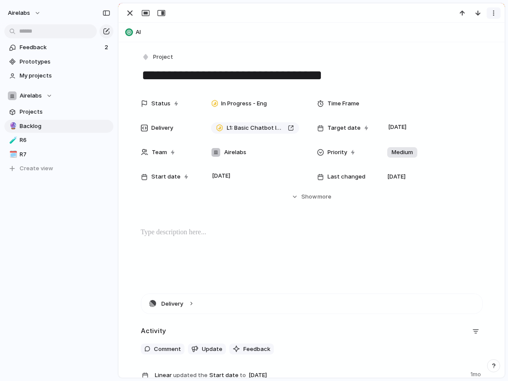
click at [491, 14] on div "button" at bounding box center [493, 13] width 7 height 7
click at [451, 45] on span "Delete" at bounding box center [456, 45] width 18 height 9
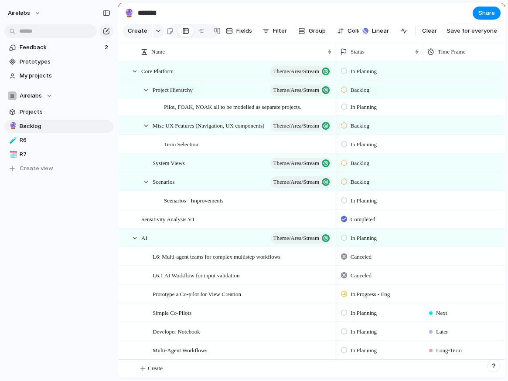
scroll to position [208, 0]
click at [179, 254] on span "L6: Multi-agent teams for complex multistep workflows" at bounding box center [216, 256] width 128 height 10
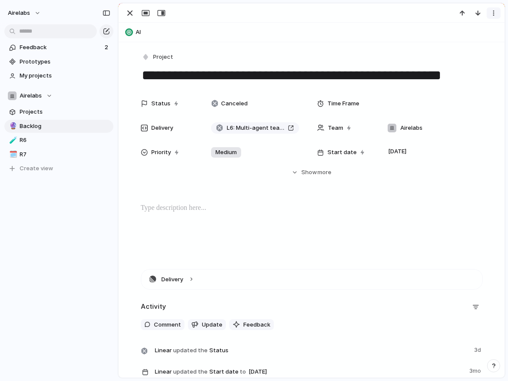
click at [493, 15] on div "button" at bounding box center [493, 13] width 7 height 7
click at [468, 43] on li "Delete" at bounding box center [466, 45] width 65 height 14
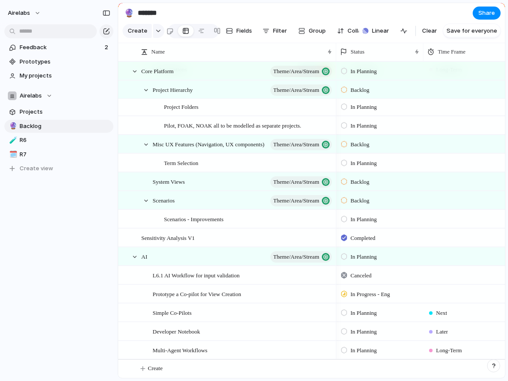
scroll to position [170, 0]
click at [188, 348] on span "Multi-Agent Workflows" at bounding box center [179, 350] width 54 height 10
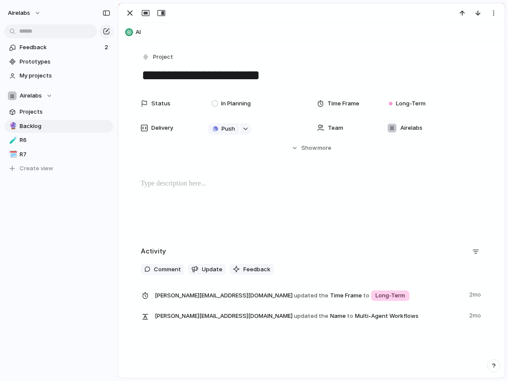
scroll to position [152, 0]
click at [493, 14] on div "button" at bounding box center [493, 13] width 7 height 7
click at [494, 13] on div "button" at bounding box center [493, 13] width 7 height 7
click at [472, 45] on li "Delete" at bounding box center [466, 45] width 65 height 14
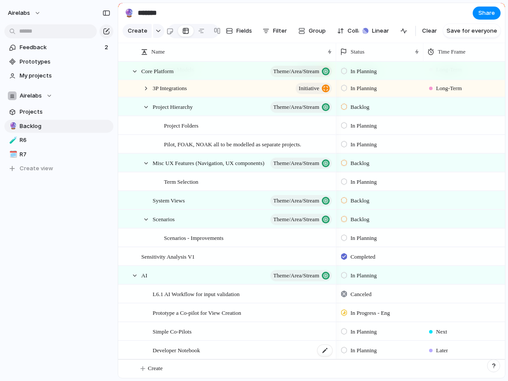
click at [166, 353] on span "Developer Notebook" at bounding box center [175, 350] width 47 height 10
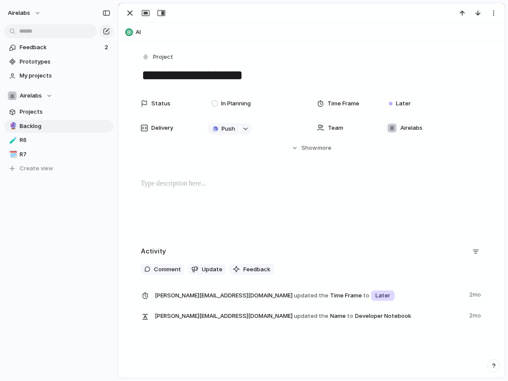
scroll to position [114, 0]
click at [491, 14] on div "button" at bounding box center [493, 13] width 7 height 7
click at [462, 42] on span "Delete" at bounding box center [456, 45] width 18 height 9
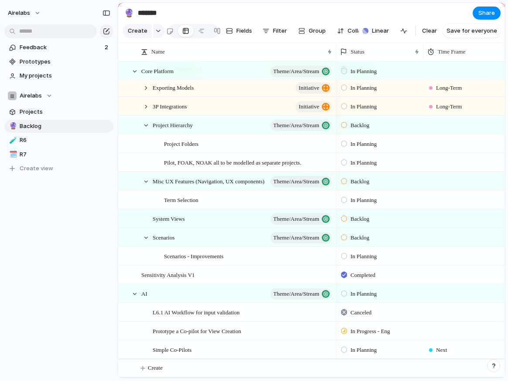
scroll to position [95, 0]
click at [166, 347] on span "Simple Co-Pilots" at bounding box center [171, 350] width 39 height 10
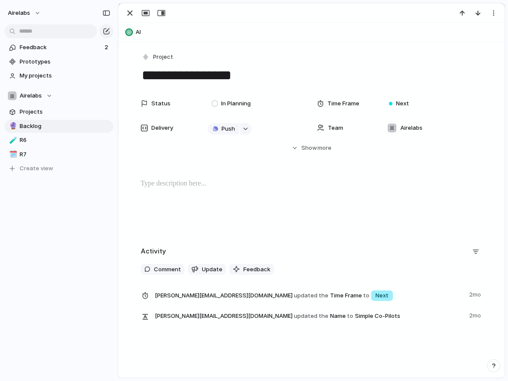
scroll to position [16, 0]
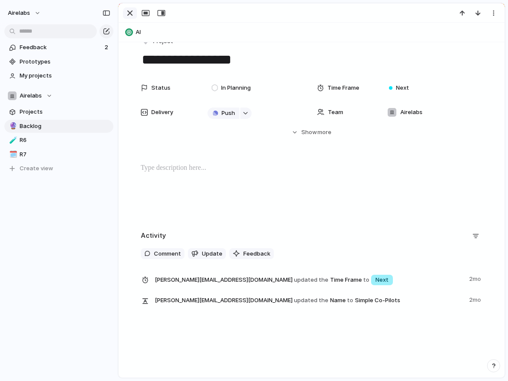
click at [129, 15] on div "button" at bounding box center [130, 13] width 10 height 10
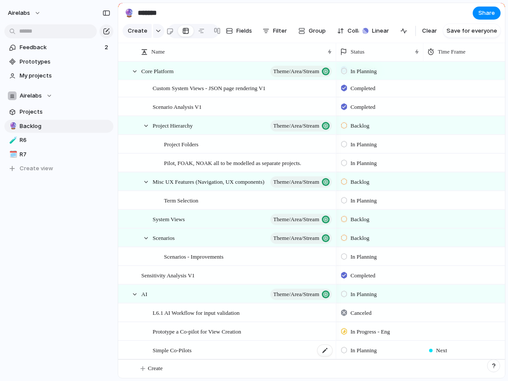
click at [171, 351] on span "Simple Co-Pilots" at bounding box center [171, 350] width 39 height 10
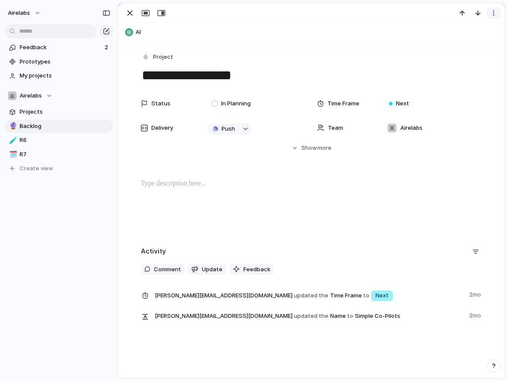
click at [494, 10] on div "button" at bounding box center [493, 13] width 7 height 7
click at [451, 45] on span "Delete" at bounding box center [456, 45] width 18 height 9
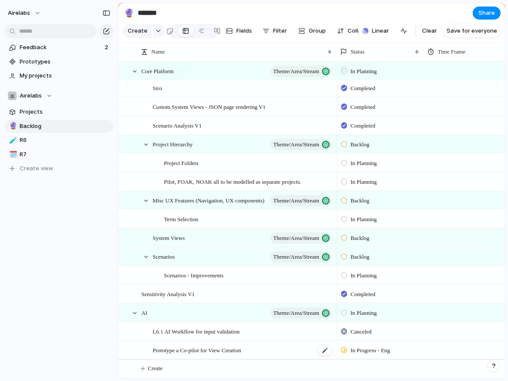
click at [229, 347] on span "Prototype a Co-pilot for View Creation" at bounding box center [196, 350] width 88 height 10
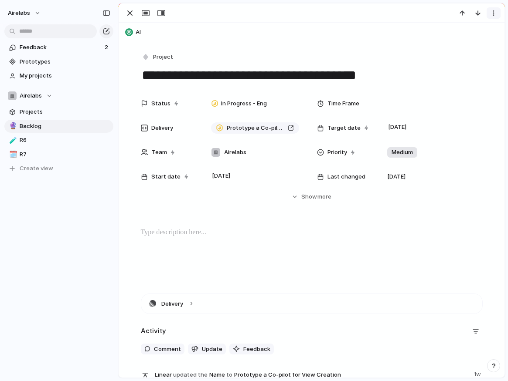
click at [491, 12] on div "button" at bounding box center [493, 13] width 7 height 7
click at [450, 47] on span "Delete" at bounding box center [456, 45] width 18 height 9
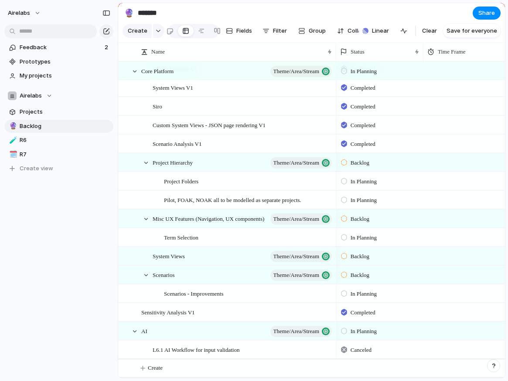
scroll to position [20, 0]
click at [325, 349] on div at bounding box center [324, 350] width 15 height 11
click at [157, 350] on span "L6.1 AI Workflow for input validation" at bounding box center [195, 350] width 87 height 10
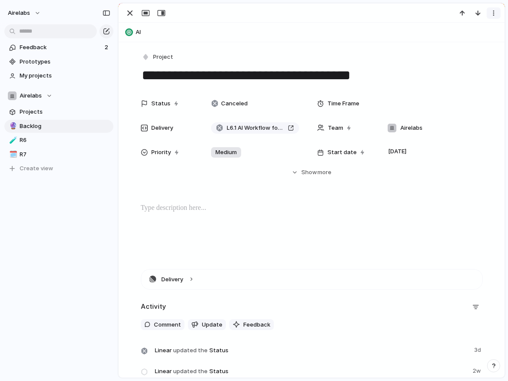
click at [494, 13] on div "button" at bounding box center [493, 13] width 7 height 7
click at [473, 46] on li "Delete" at bounding box center [466, 45] width 65 height 14
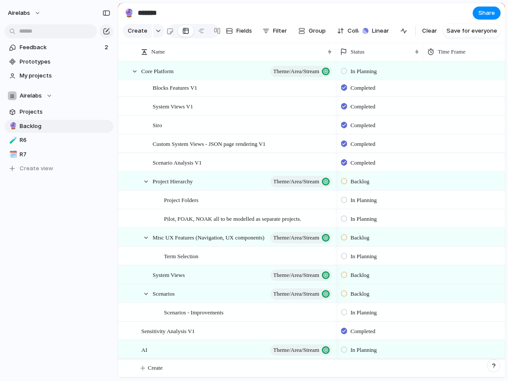
scroll to position [2, 0]
click at [187, 344] on div "AI Theme/Area/Stream" at bounding box center [237, 351] width 192 height 18
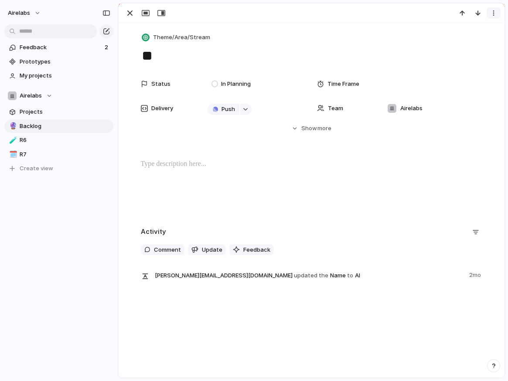
click at [494, 14] on div "button" at bounding box center [493, 13] width 7 height 7
click at [462, 48] on span "Delete" at bounding box center [456, 45] width 18 height 9
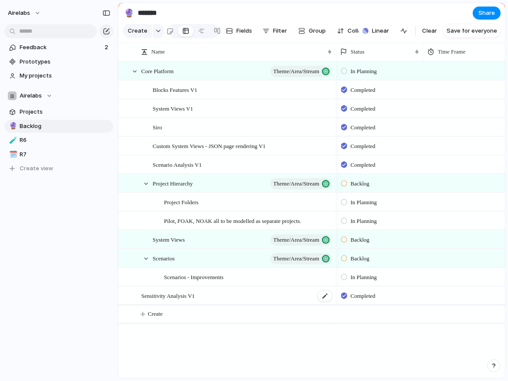
click at [165, 297] on span "Sensitivity Analysis V1" at bounding box center [168, 296] width 54 height 10
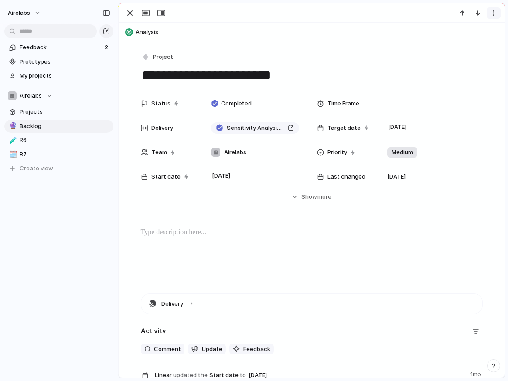
click at [494, 14] on div "button" at bounding box center [493, 13] width 7 height 7
click at [464, 47] on li "Delete" at bounding box center [466, 45] width 65 height 14
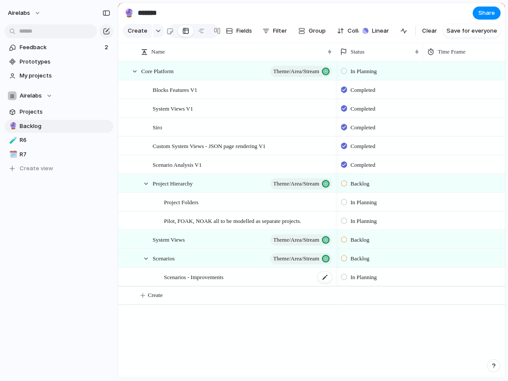
click at [203, 278] on span "Scenarios - Improvements" at bounding box center [193, 277] width 59 height 10
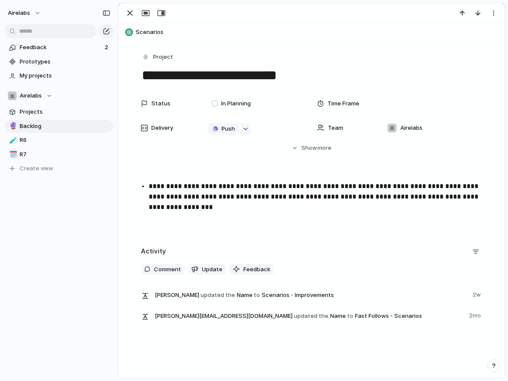
click at [201, 199] on p "**********" at bounding box center [320, 191] width 342 height 21
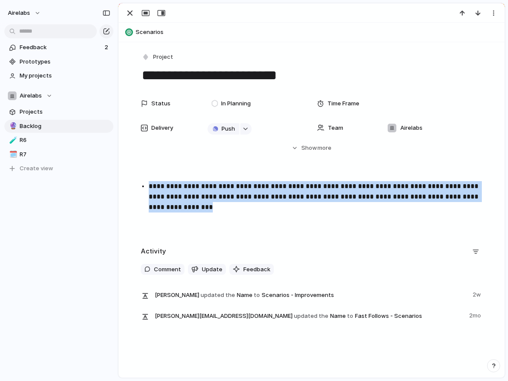
click at [201, 199] on p "**********" at bounding box center [320, 191] width 342 height 21
copy p "**********"
click at [412, 241] on div "**********" at bounding box center [312, 186] width 386 height 288
click at [374, 236] on div "**********" at bounding box center [311, 209] width 365 height 56
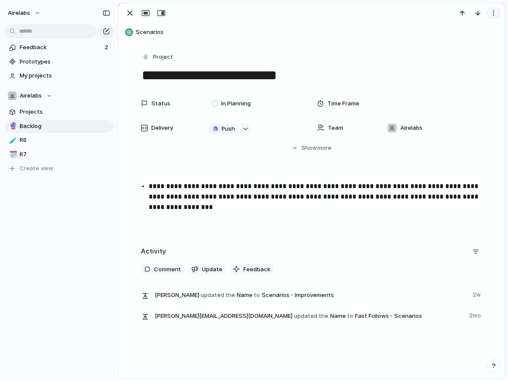
click at [492, 10] on div "button" at bounding box center [493, 13] width 7 height 7
click at [455, 45] on span "Delete" at bounding box center [456, 45] width 18 height 9
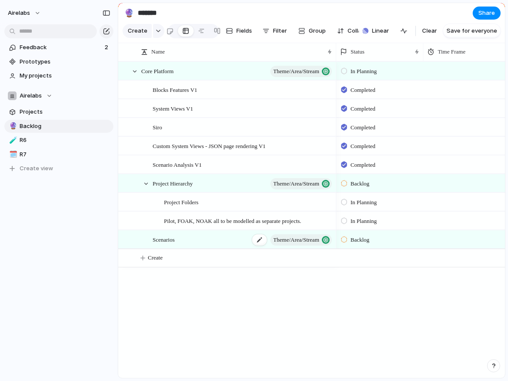
click at [166, 235] on span "Scenarios" at bounding box center [163, 239] width 22 height 10
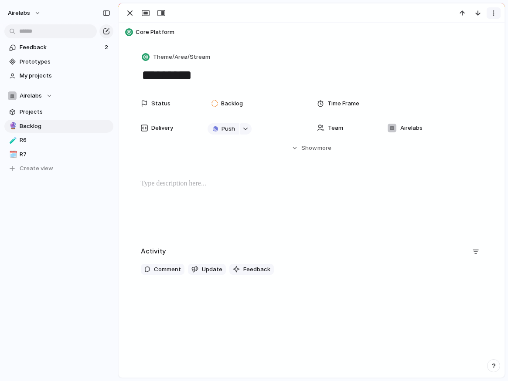
click at [493, 14] on div "button" at bounding box center [493, 13] width 7 height 7
click at [451, 48] on span "Delete" at bounding box center [456, 45] width 18 height 9
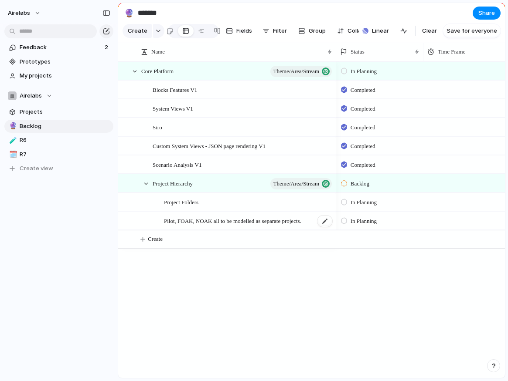
click at [215, 222] on span "Pilot, FOAK, NOAK all to be modelled as separate projects." at bounding box center [232, 221] width 137 height 10
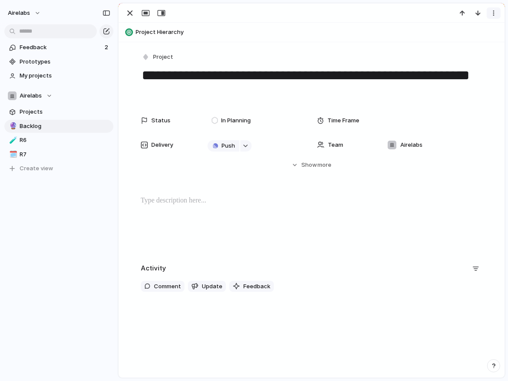
click at [494, 14] on div "button" at bounding box center [493, 13] width 7 height 7
click at [249, 227] on div "Mark as duplicate Delete" at bounding box center [254, 190] width 508 height 381
click at [492, 11] on div "button" at bounding box center [493, 13] width 7 height 7
click at [450, 46] on span "Delete" at bounding box center [456, 45] width 18 height 9
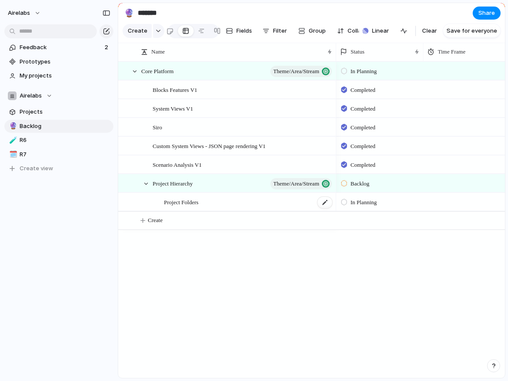
click at [172, 203] on span "Project Folders" at bounding box center [181, 202] width 34 height 10
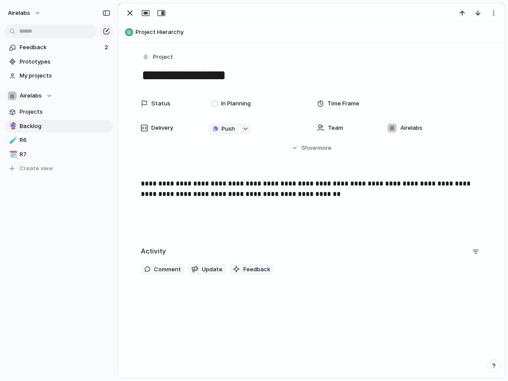
click at [237, 190] on span "**********" at bounding box center [306, 188] width 331 height 17
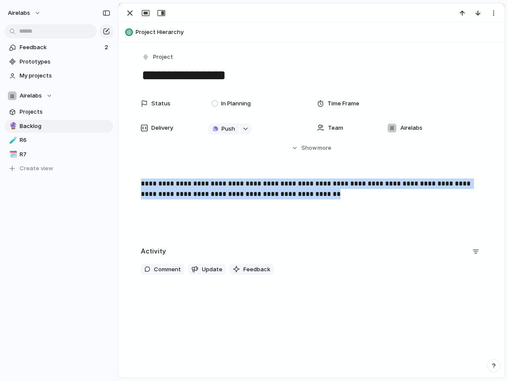
click at [237, 190] on span "**********" at bounding box center [306, 188] width 331 height 17
copy span "**********"
click at [494, 17] on button "button" at bounding box center [493, 12] width 14 height 11
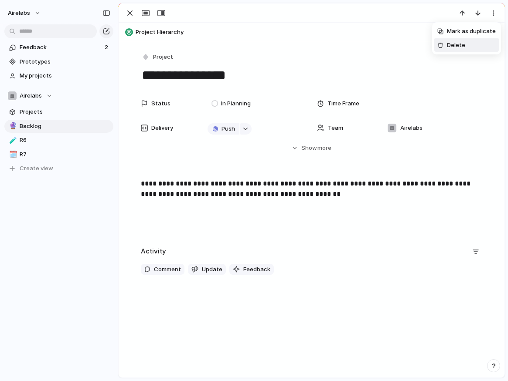
click at [458, 47] on span "Delete" at bounding box center [456, 45] width 18 height 9
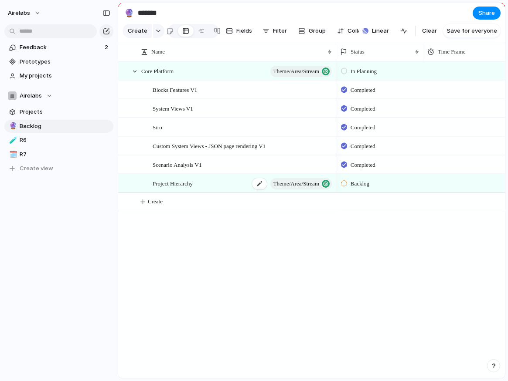
click at [164, 183] on span "Project Hierarchy" at bounding box center [172, 183] width 40 height 10
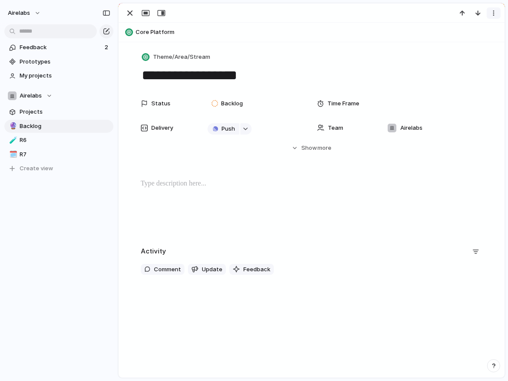
click at [491, 12] on div "button" at bounding box center [493, 13] width 7 height 7
click at [450, 47] on span "Delete" at bounding box center [456, 45] width 18 height 9
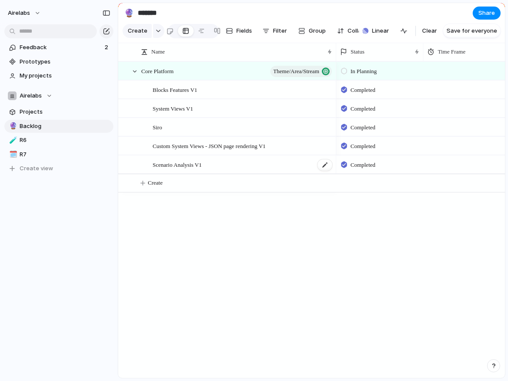
click at [184, 162] on span "Scenario Analysis V1" at bounding box center [176, 164] width 49 height 10
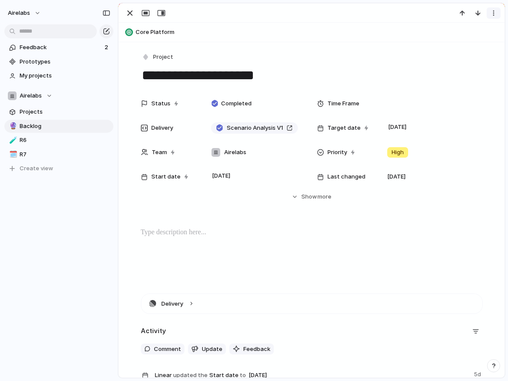
click at [491, 13] on div "button" at bounding box center [493, 13] width 7 height 7
click at [457, 46] on span "Delete" at bounding box center [456, 45] width 18 height 9
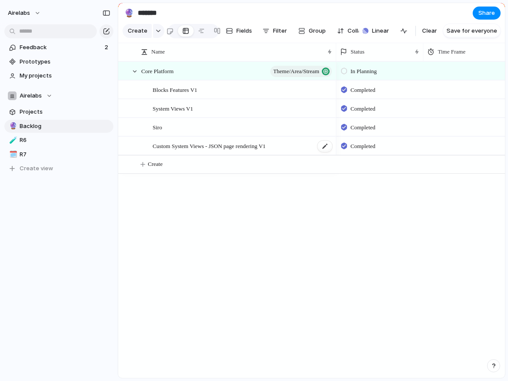
click at [182, 144] on span "Custom System Views - JSON page rendering V1" at bounding box center [208, 146] width 113 height 10
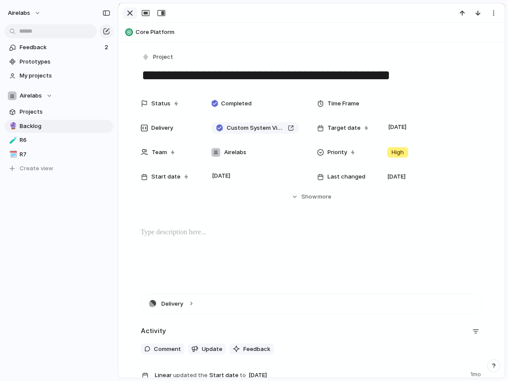
click at [132, 15] on div "button" at bounding box center [130, 13] width 10 height 10
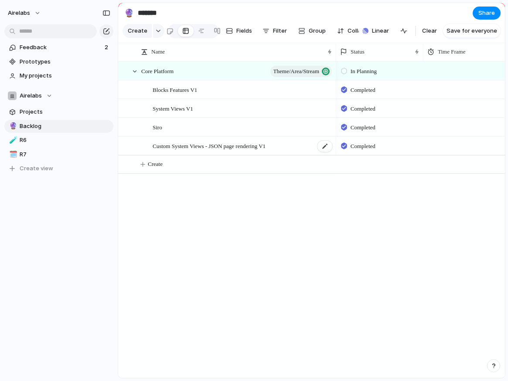
click at [193, 149] on span "Custom System Views - JSON page rendering V1" at bounding box center [208, 146] width 113 height 10
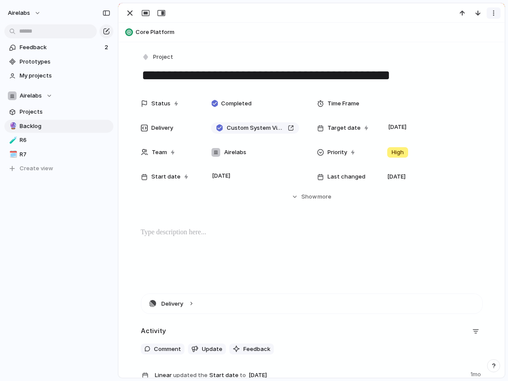
click at [494, 11] on div "button" at bounding box center [493, 13] width 7 height 7
click at [452, 44] on span "Delete" at bounding box center [456, 45] width 18 height 9
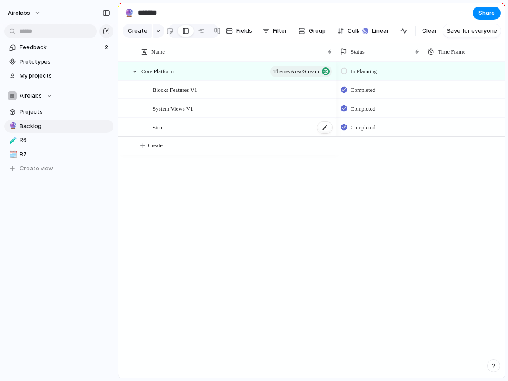
click at [161, 131] on span "Siro" at bounding box center [157, 127] width 10 height 10
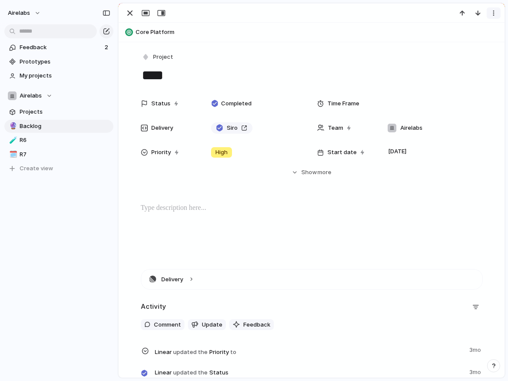
click at [493, 10] on div "button" at bounding box center [493, 13] width 7 height 7
click at [447, 42] on span "Delete" at bounding box center [456, 45] width 18 height 9
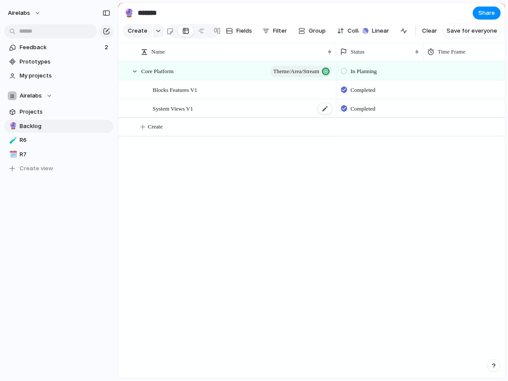
click at [169, 104] on span "System Views V1" at bounding box center [172, 108] width 41 height 10
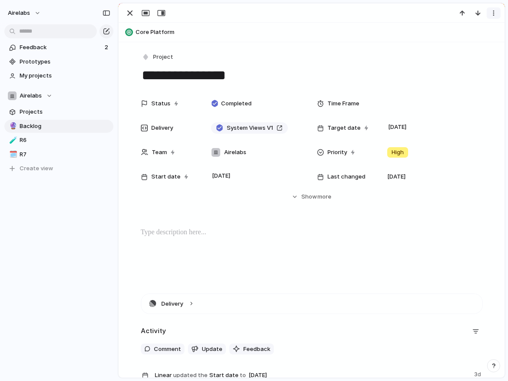
click at [491, 14] on div "button" at bounding box center [493, 13] width 7 height 7
click at [468, 46] on li "Delete" at bounding box center [466, 45] width 65 height 14
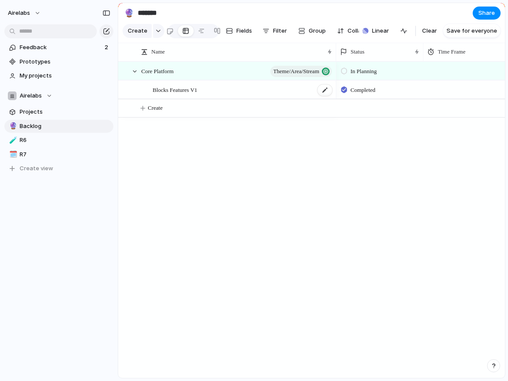
click at [197, 91] on span "Blocks Features V1" at bounding box center [174, 90] width 44 height 10
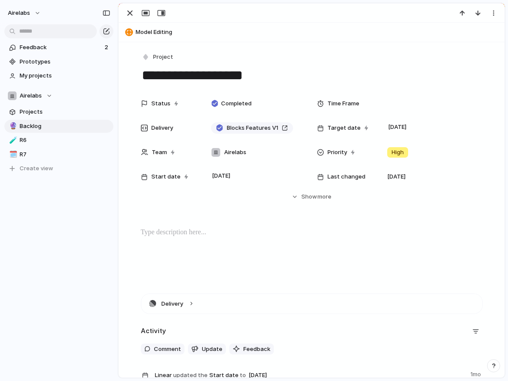
scroll to position [285, 0]
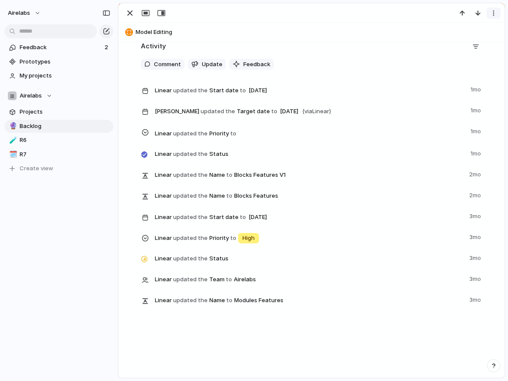
click at [492, 12] on div "button" at bounding box center [493, 13] width 7 height 7
click at [454, 45] on span "Delete" at bounding box center [456, 45] width 18 height 9
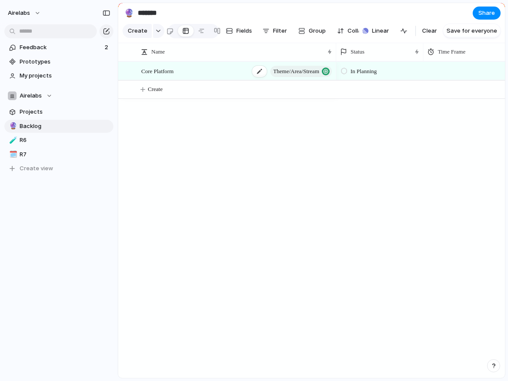
click at [213, 73] on div "Core Platform Theme/Area/Stream" at bounding box center [237, 71] width 192 height 18
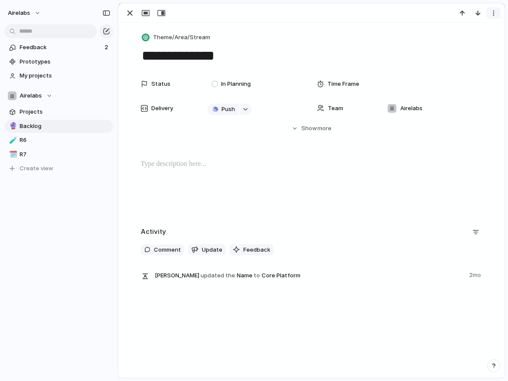
click at [496, 11] on button "button" at bounding box center [493, 12] width 14 height 11
click at [460, 45] on span "Delete" at bounding box center [456, 45] width 18 height 9
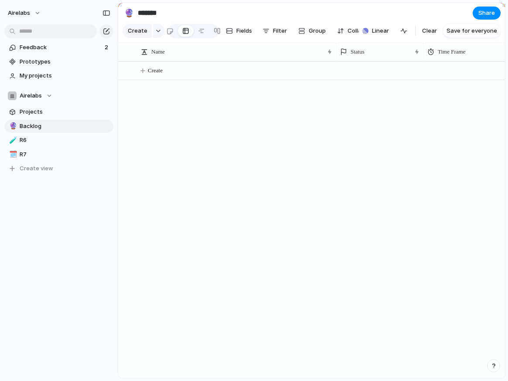
click at [305, 237] on div "Create" at bounding box center [311, 219] width 386 height 317
click at [41, 50] on span "Feedback" at bounding box center [61, 47] width 82 height 9
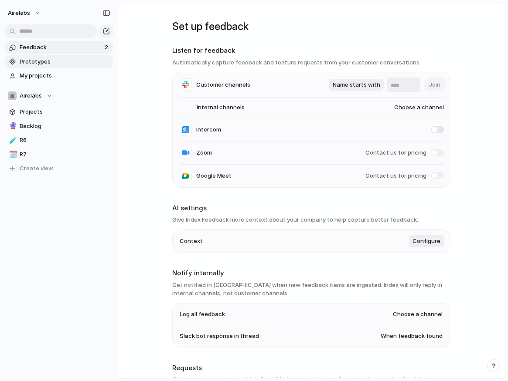
click at [47, 62] on span "Prototypes" at bounding box center [65, 62] width 91 height 9
click at [30, 114] on span "Projects" at bounding box center [65, 112] width 91 height 9
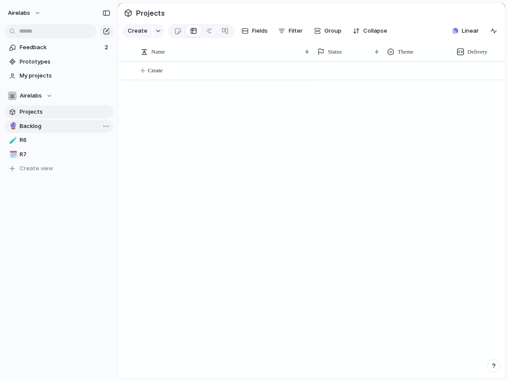
click at [34, 124] on span "Backlog" at bounding box center [65, 126] width 91 height 9
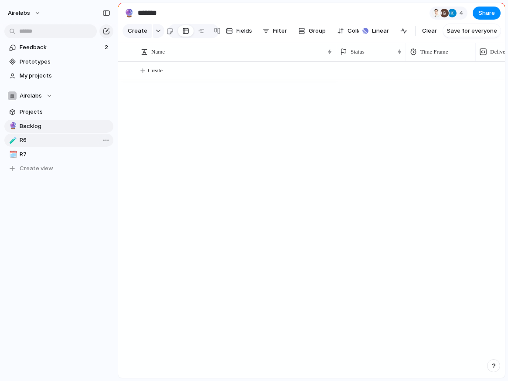
click at [20, 141] on span "R6" at bounding box center [65, 140] width 91 height 9
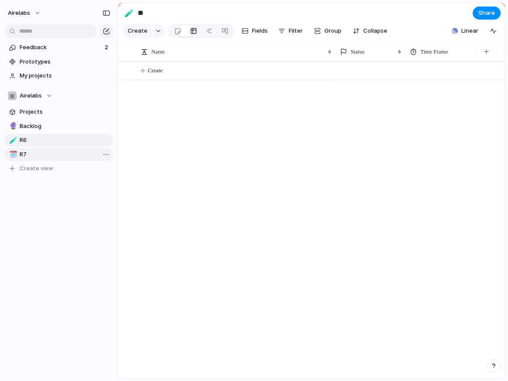
click at [22, 154] on span "R7" at bounding box center [65, 154] width 91 height 9
type input "**"
click at [38, 12] on button "airelabs" at bounding box center [24, 13] width 41 height 14
click at [34, 31] on span "Settings" at bounding box center [32, 32] width 24 height 9
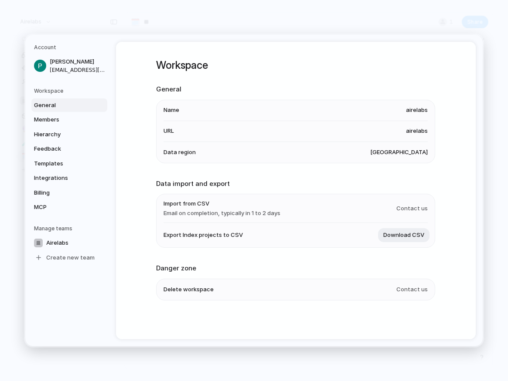
click at [414, 288] on span "Contact us" at bounding box center [411, 289] width 31 height 9
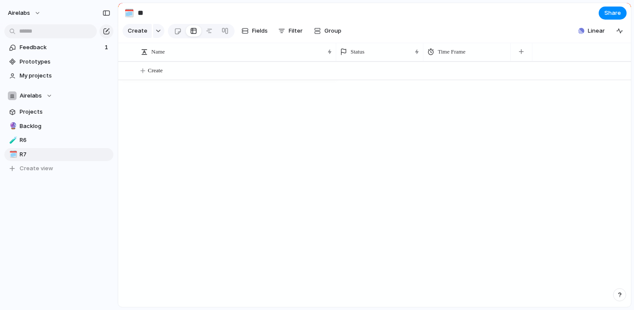
click at [616, 291] on button "button" at bounding box center [619, 294] width 13 height 13
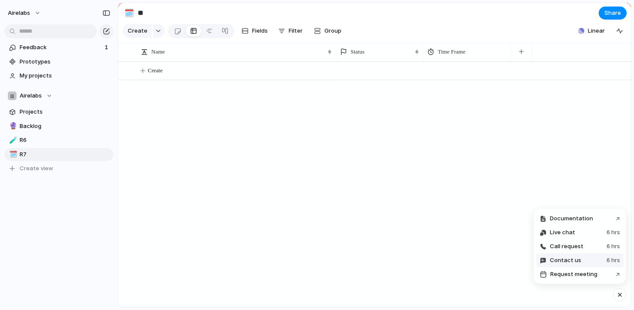
click at [576, 264] on span "Contact us" at bounding box center [564, 260] width 31 height 9
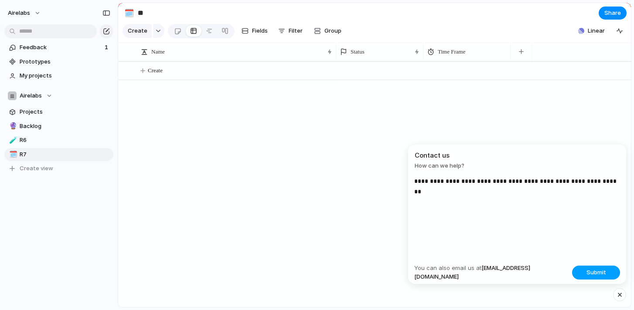
click at [594, 266] on button "Submit" at bounding box center [596, 273] width 48 height 14
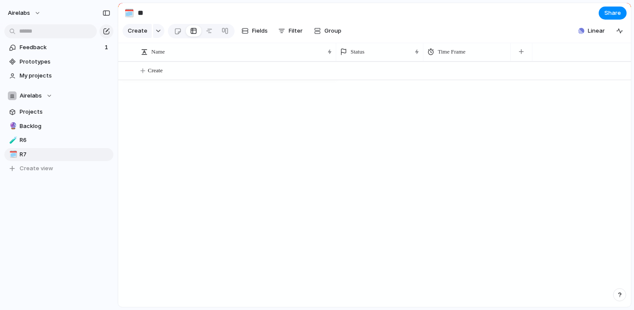
click at [621, 297] on div "button" at bounding box center [619, 295] width 6 height 6
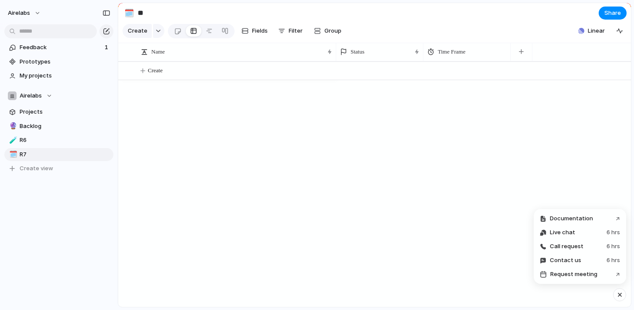
click at [469, 241] on div at bounding box center [483, 184] width 295 height 246
